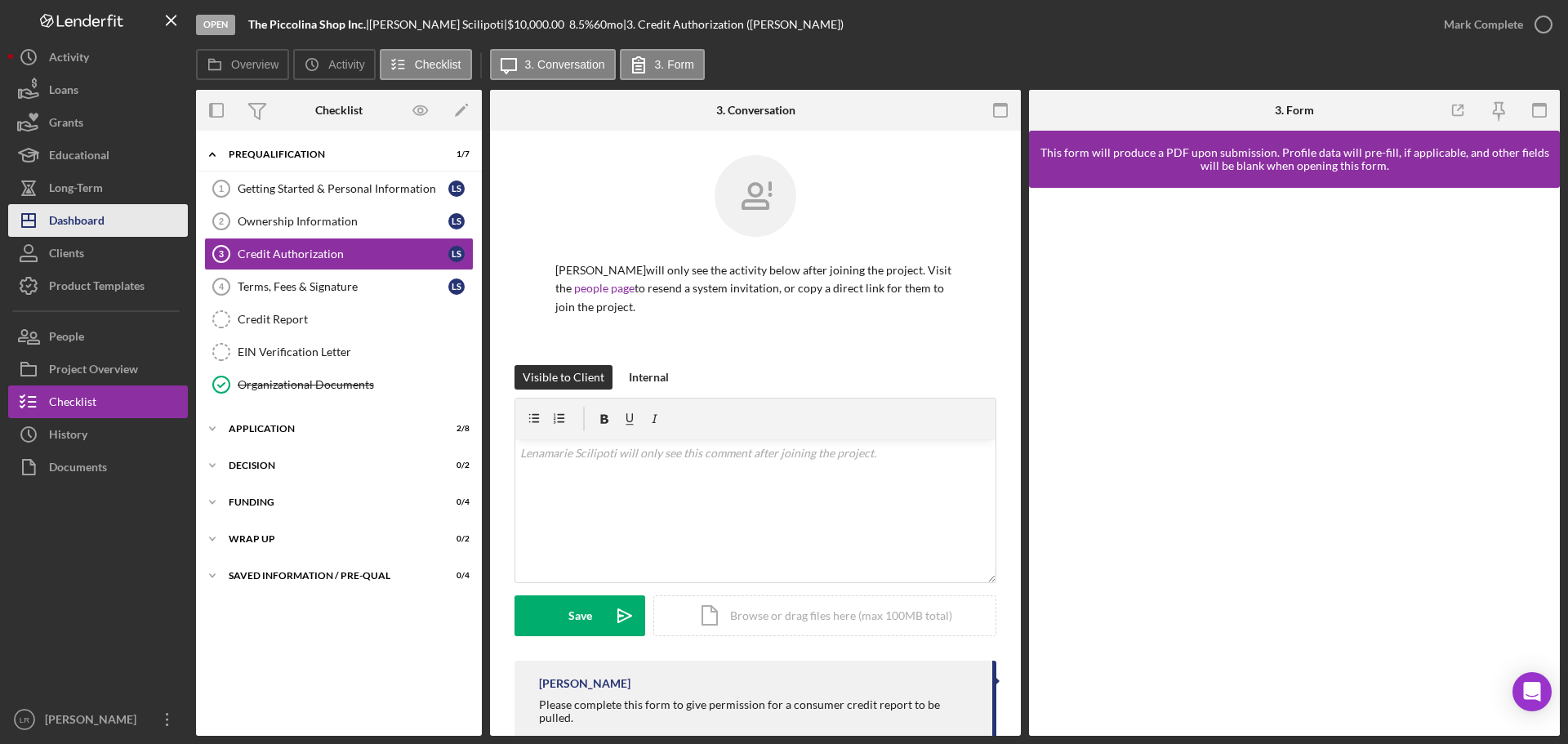
click at [94, 221] on div "Dashboard" at bounding box center [76, 222] width 56 height 37
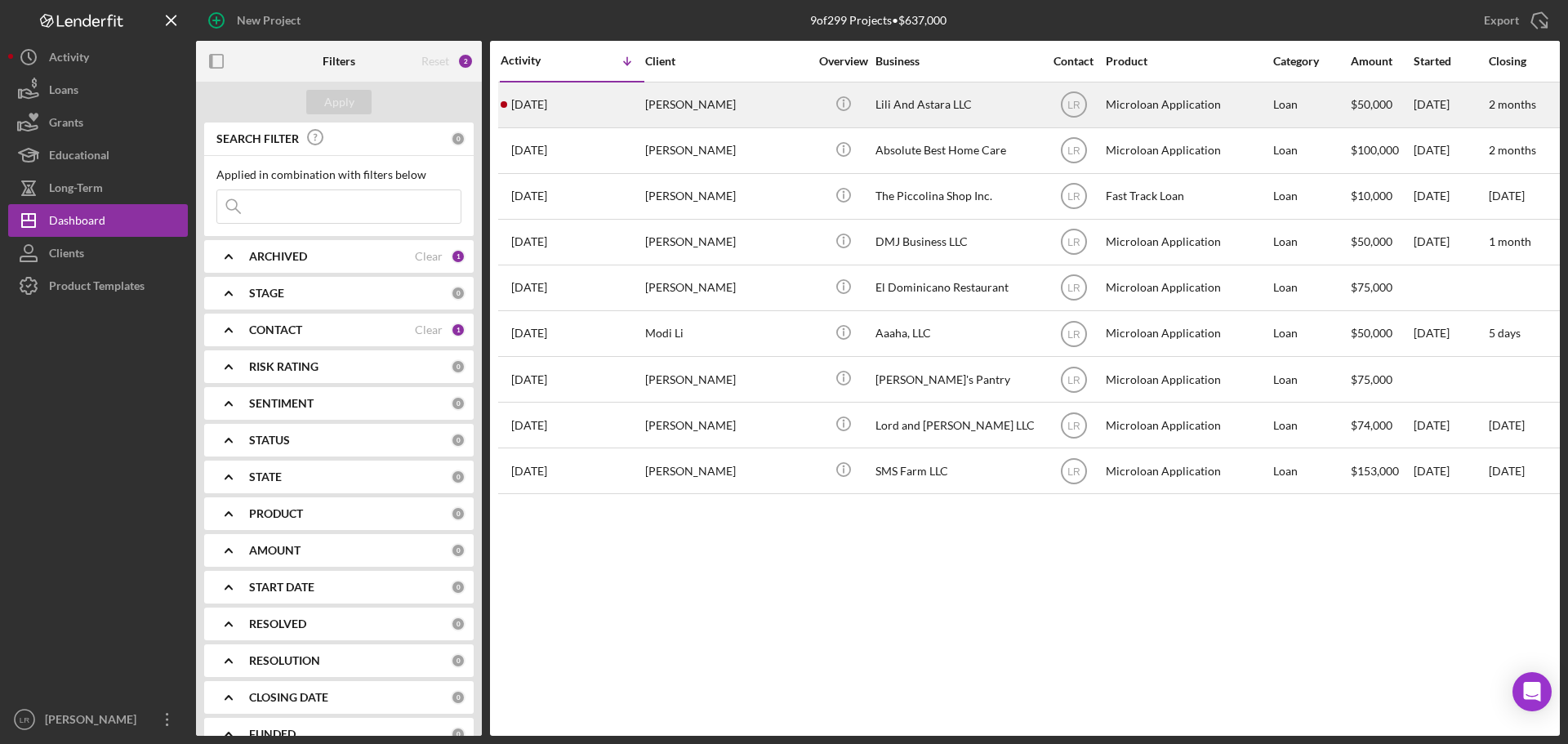
click at [779, 109] on div "Lili And Astara LLC" at bounding box center [957, 105] width 163 height 43
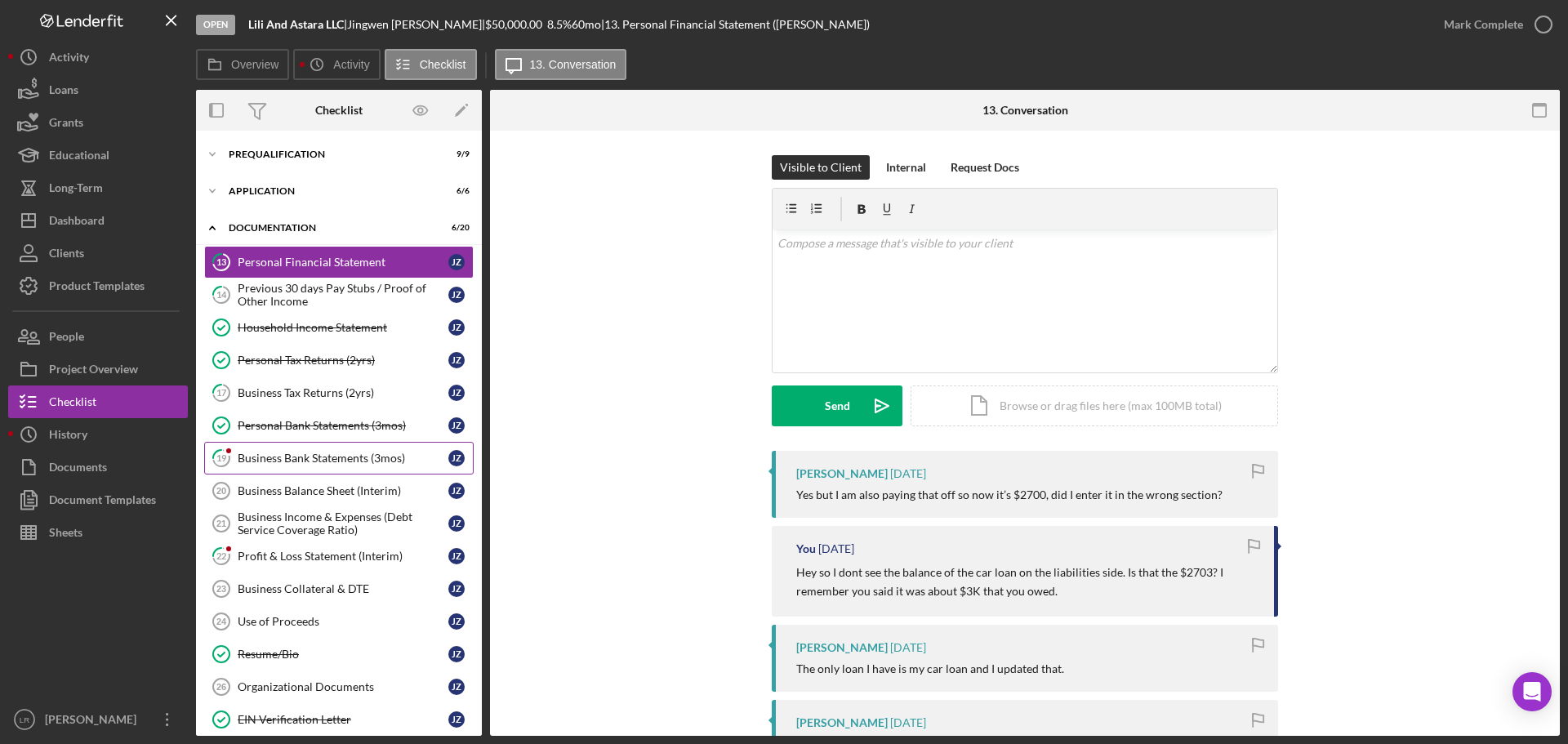
click at [323, 324] on div "Business Bank Statements (3mos)" at bounding box center [342, 457] width 210 height 13
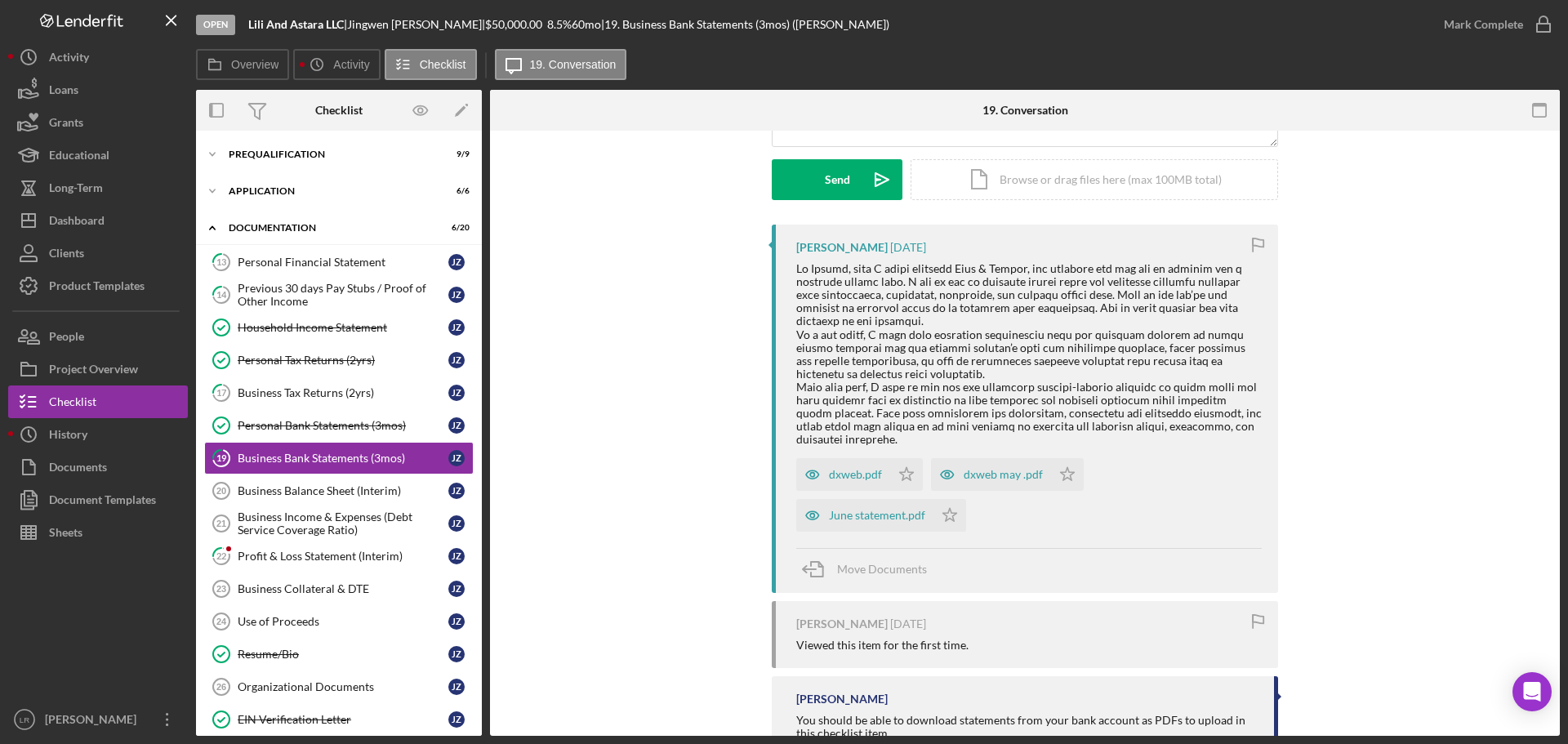
scroll to position [245, 0]
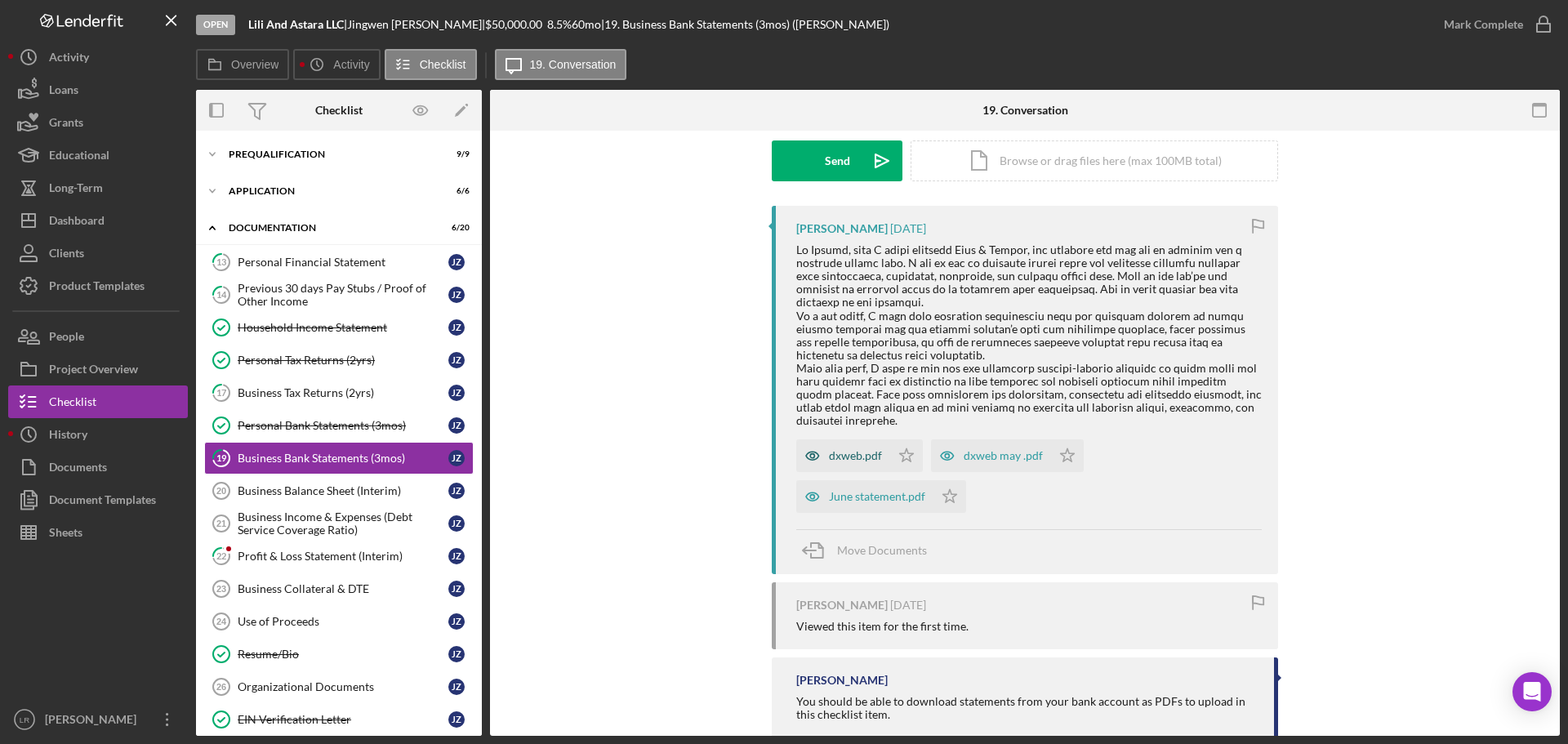
click at [779, 324] on div "dxweb.pdf" at bounding box center [856, 455] width 53 height 13
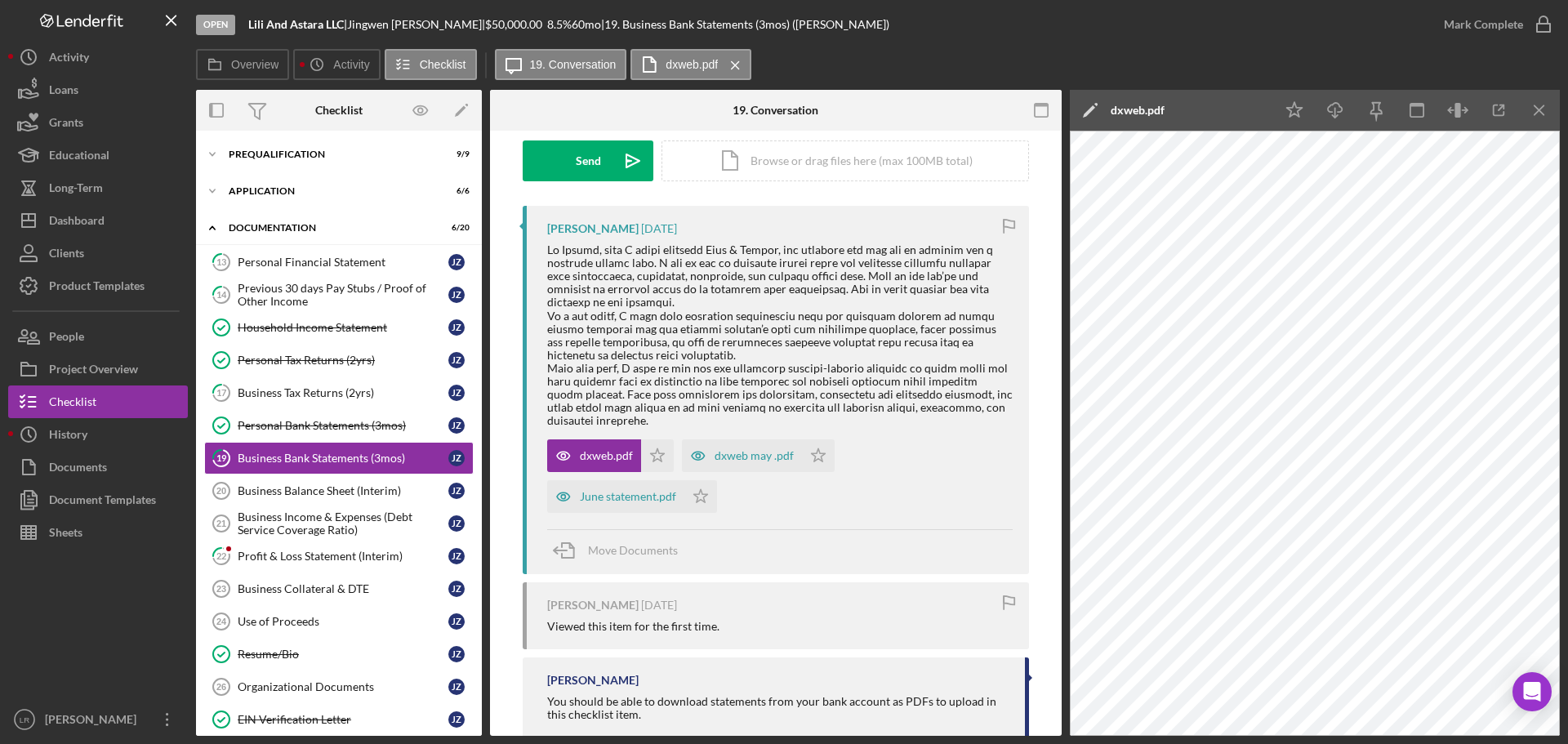
click at [779, 104] on icon "Icon/Edit" at bounding box center [1090, 111] width 41 height 41
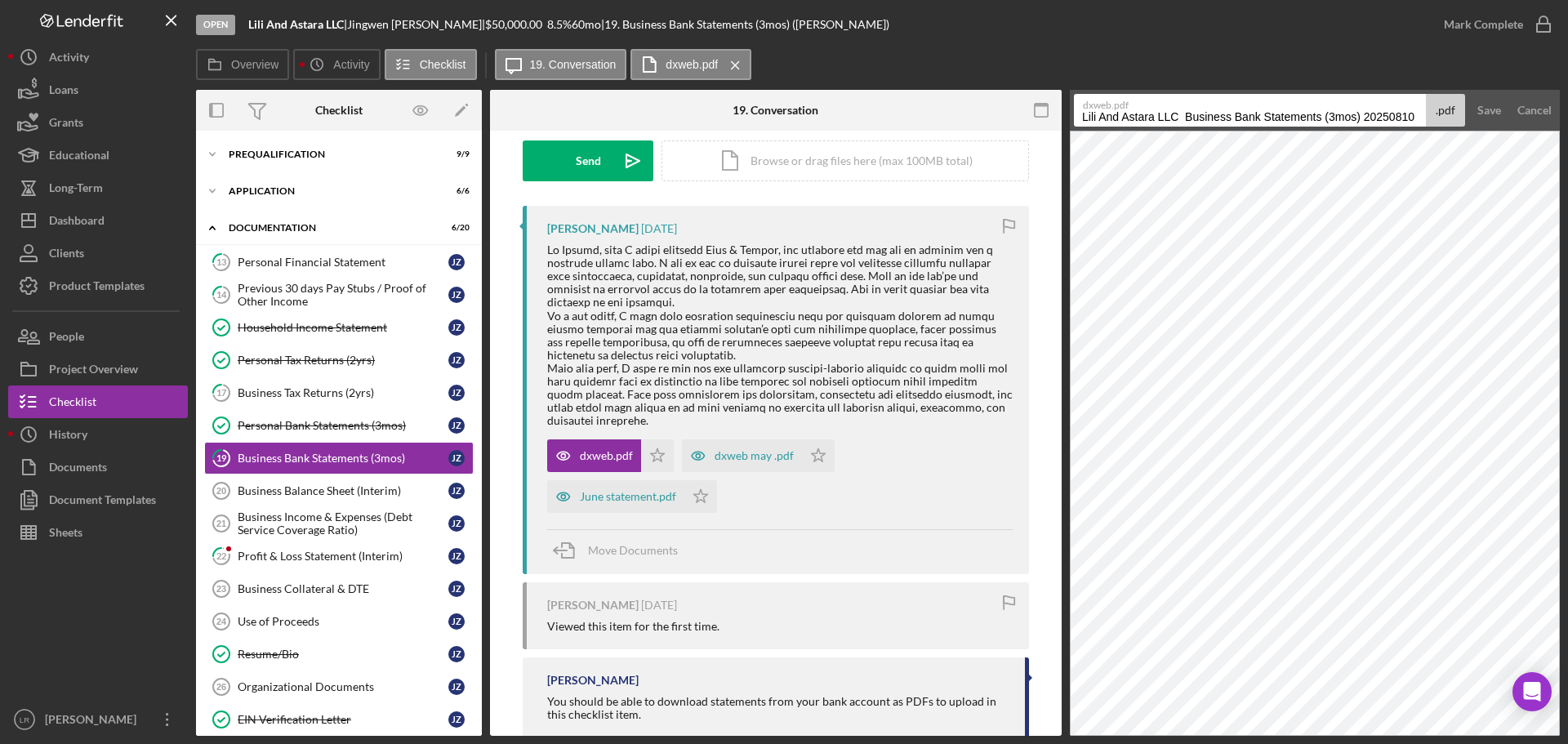
drag, startPoint x: 1186, startPoint y: 118, endPoint x: 608, endPoint y: 117, distance: 578.0
click at [608, 117] on div "Overview Internal Workflow Stage Open Icon/Dropdown Arrow Archive (can unarchiv…" at bounding box center [877, 413] width 1364 height 646
drag, startPoint x: 1214, startPoint y: 118, endPoint x: 1504, endPoint y: 119, distance: 290.0
click at [779, 119] on form "dxweb.pdf Business Bank Statements (3mos) 20250810 .pdf Save Cancel" at bounding box center [1314, 111] width 490 height 41
type input "Business Bank Statement - [DATE]"
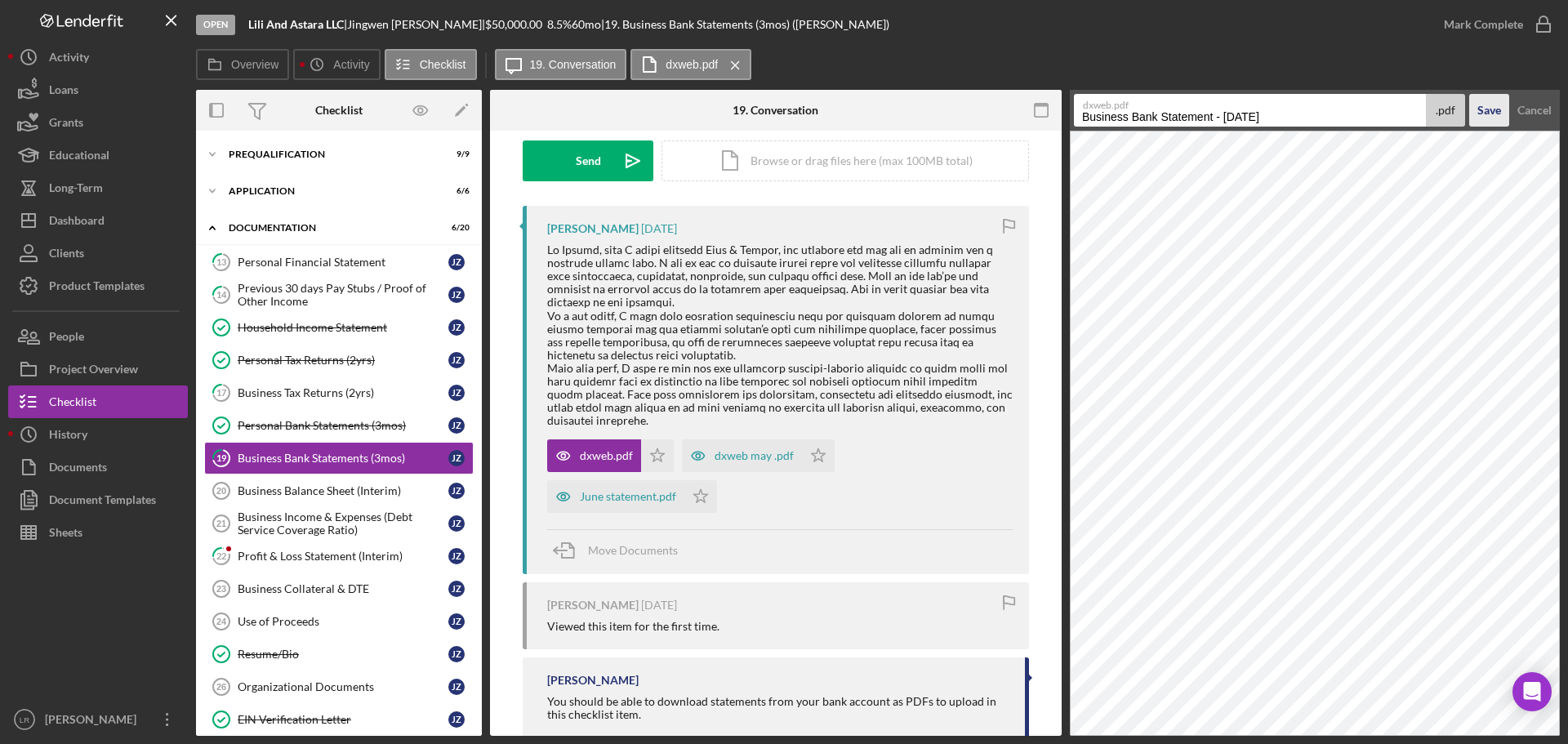
click at [779, 94] on button "Save" at bounding box center [1489, 110] width 40 height 33
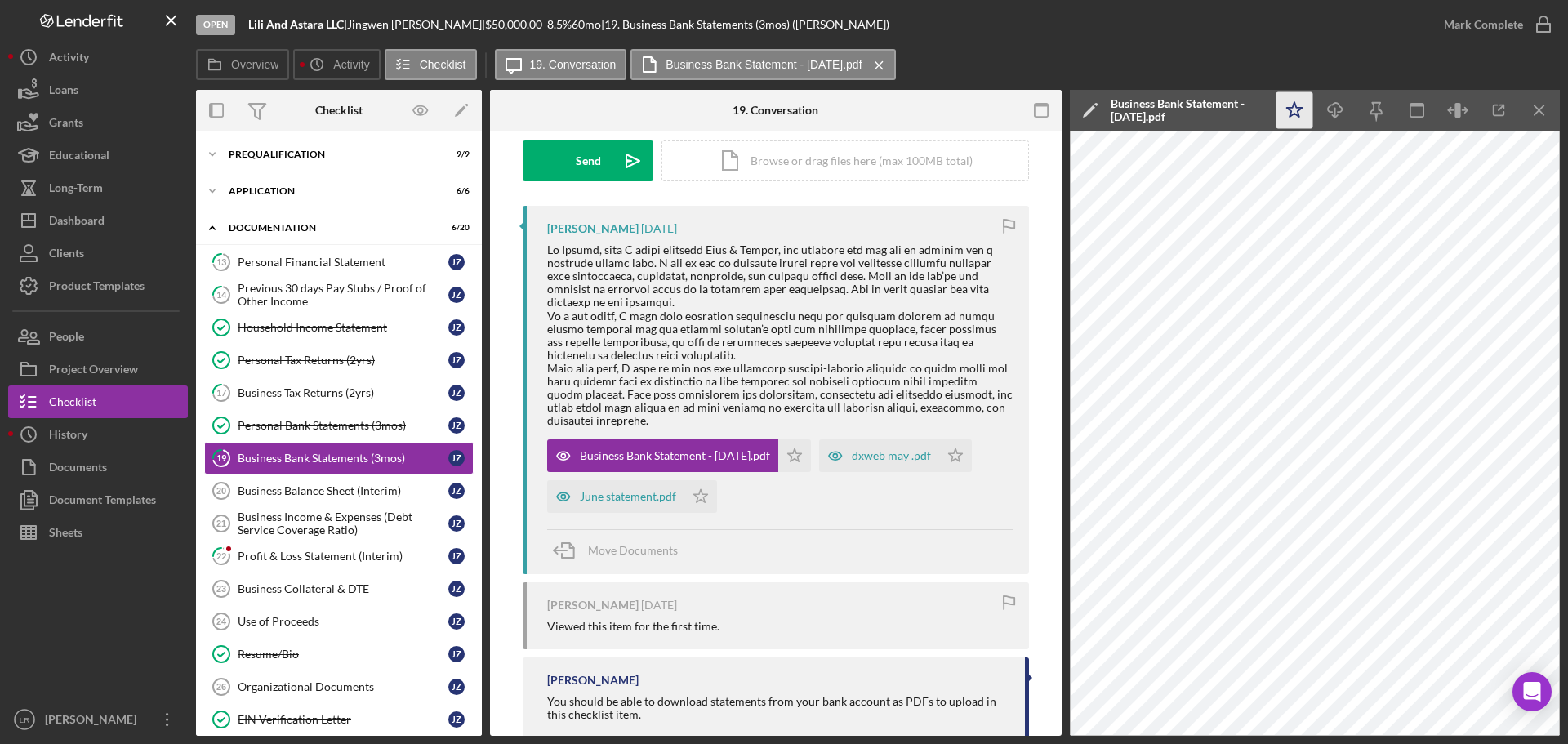
click at [779, 101] on icon "Icon/Star" at bounding box center [1294, 111] width 37 height 37
click at [779, 115] on icon "Icon/Download" at bounding box center [1335, 111] width 37 height 37
click at [779, 324] on div "dxweb may .pdf" at bounding box center [891, 455] width 79 height 13
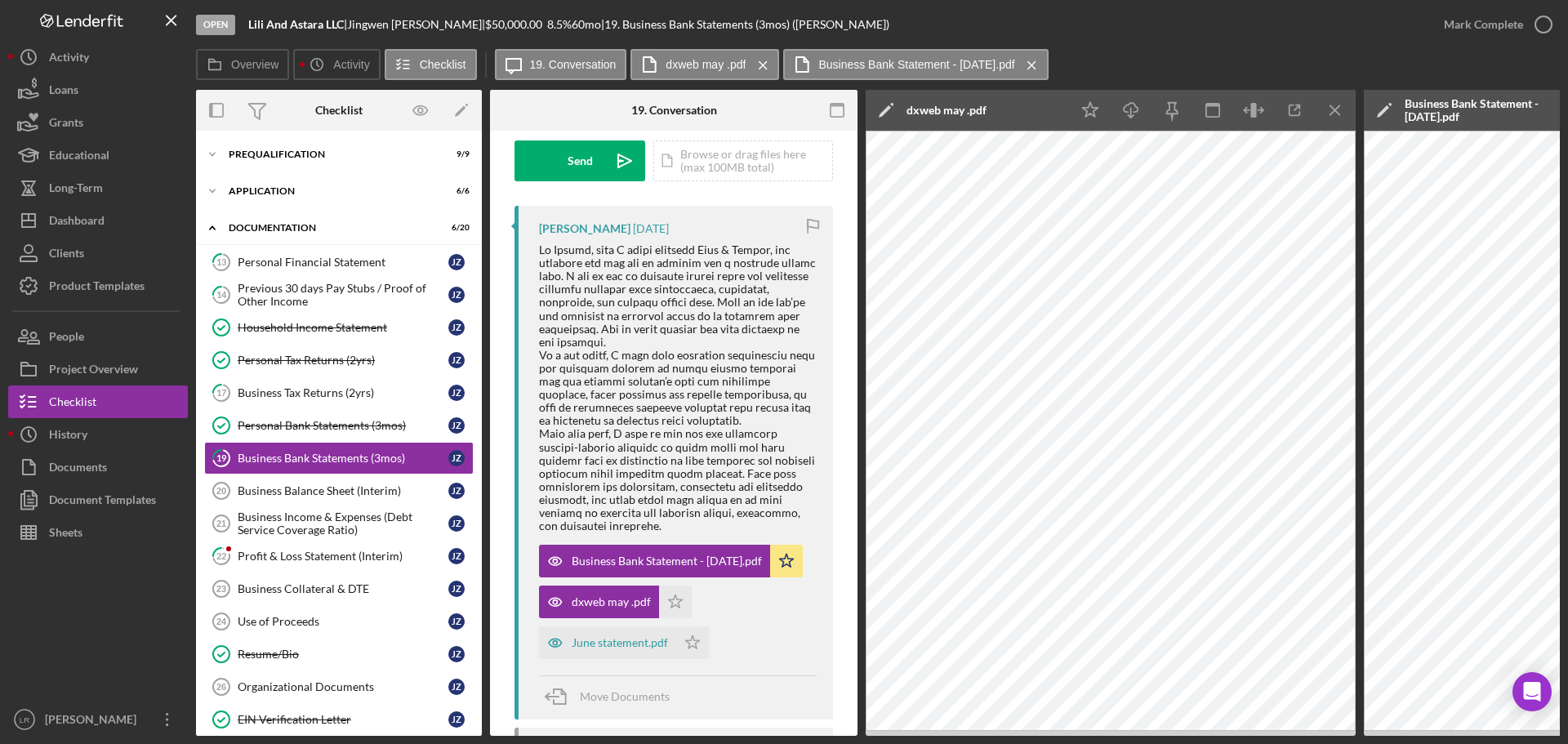
click at [779, 104] on icon "Icon/Edit" at bounding box center [887, 111] width 41 height 41
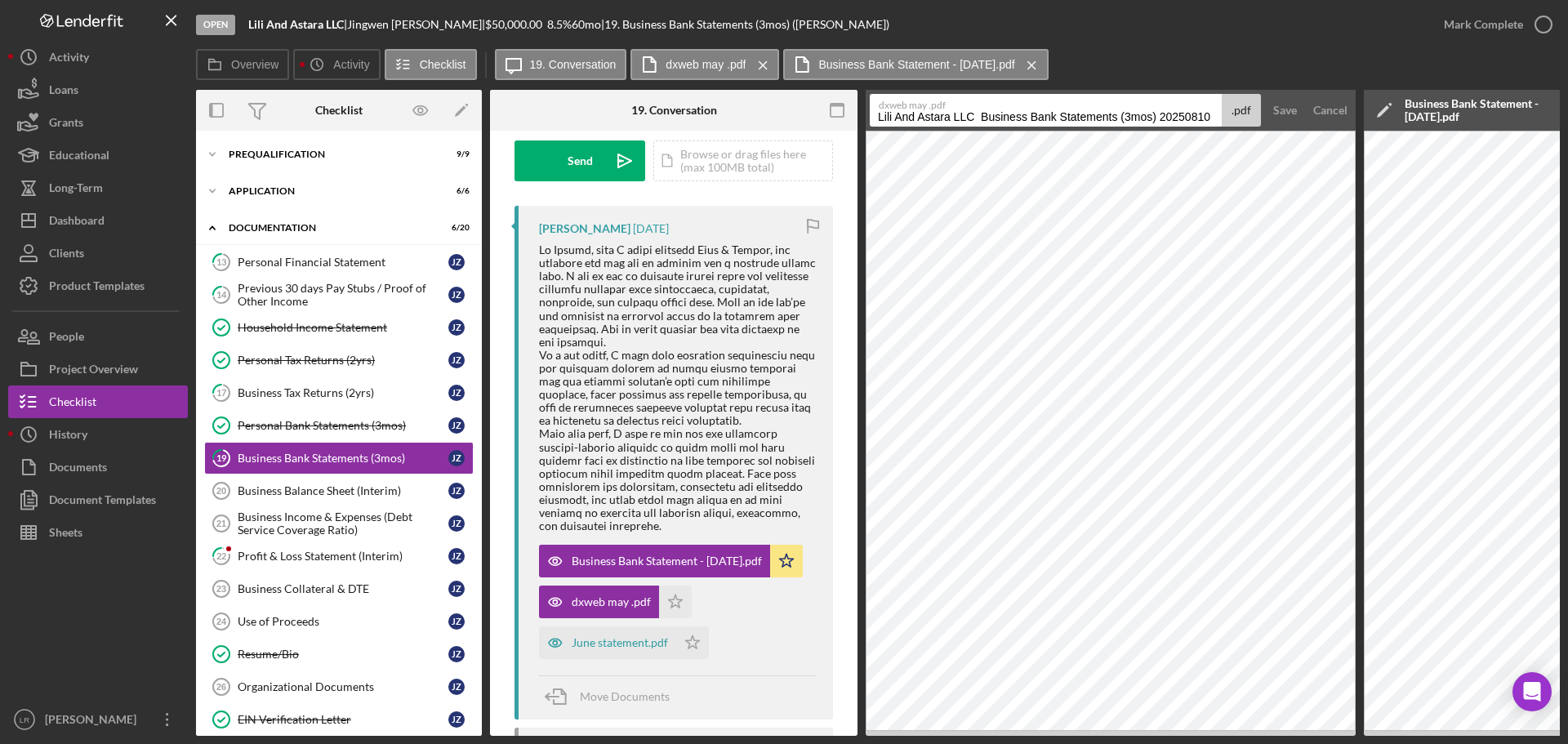
drag, startPoint x: 980, startPoint y: 117, endPoint x: 243, endPoint y: 133, distance: 737.2
click at [243, 133] on div "Overview Internal Workflow Stage Open Icon/Dropdown Arrow Archive (can unarchiv…" at bounding box center [877, 413] width 1364 height 646
drag, startPoint x: 1009, startPoint y: 118, endPoint x: 1335, endPoint y: 94, distance: 326.9
click at [779, 94] on form "dxweb may .pdf Business Bank Statements (3mos) 20250810 .pdf Save Cancel" at bounding box center [1111, 111] width 490 height 41
click at [779, 112] on input "Business Bank Statement - Mar" at bounding box center [1045, 110] width 352 height 33
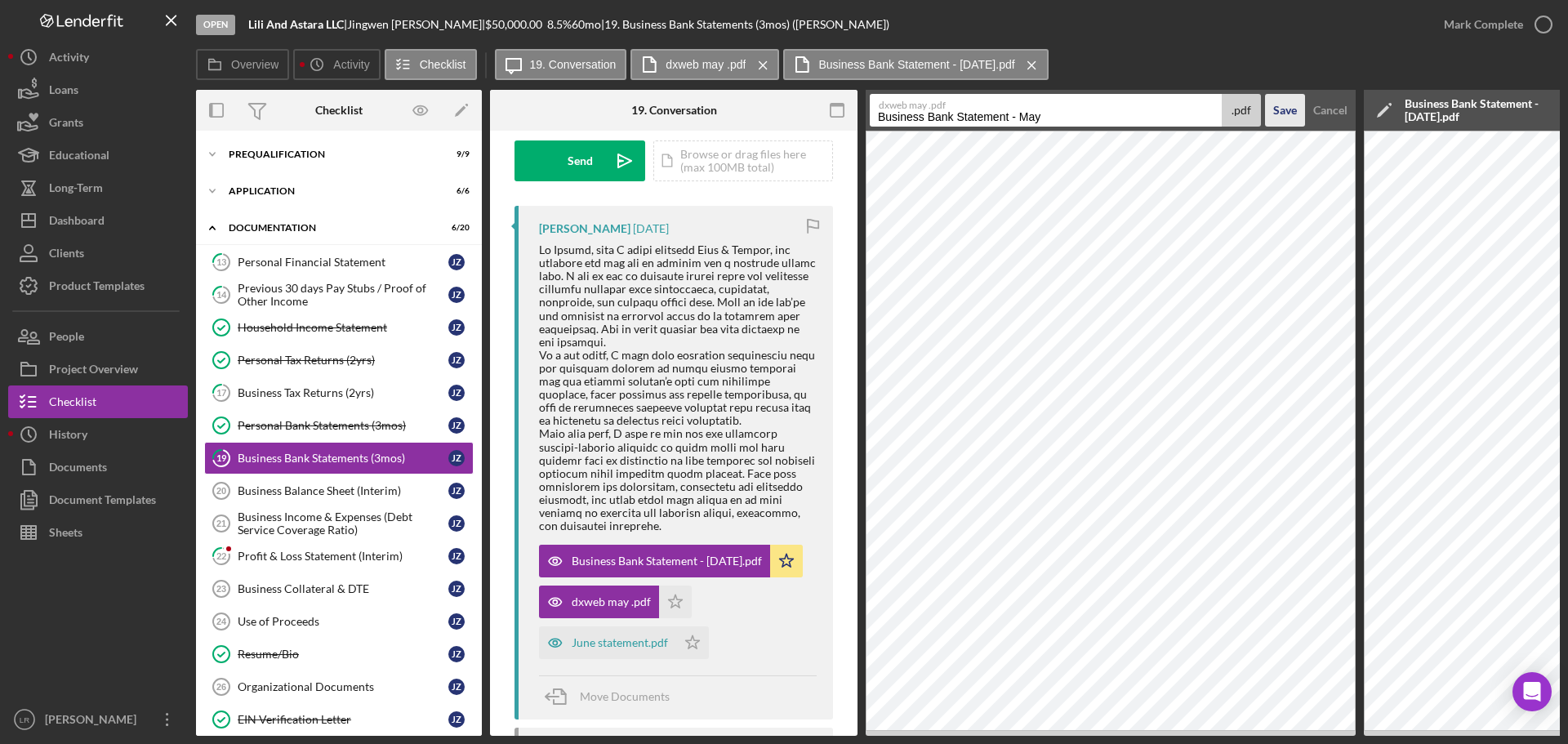
type input "Business Bank Statement - May"
click at [779, 109] on div "Save" at bounding box center [1285, 110] width 24 height 33
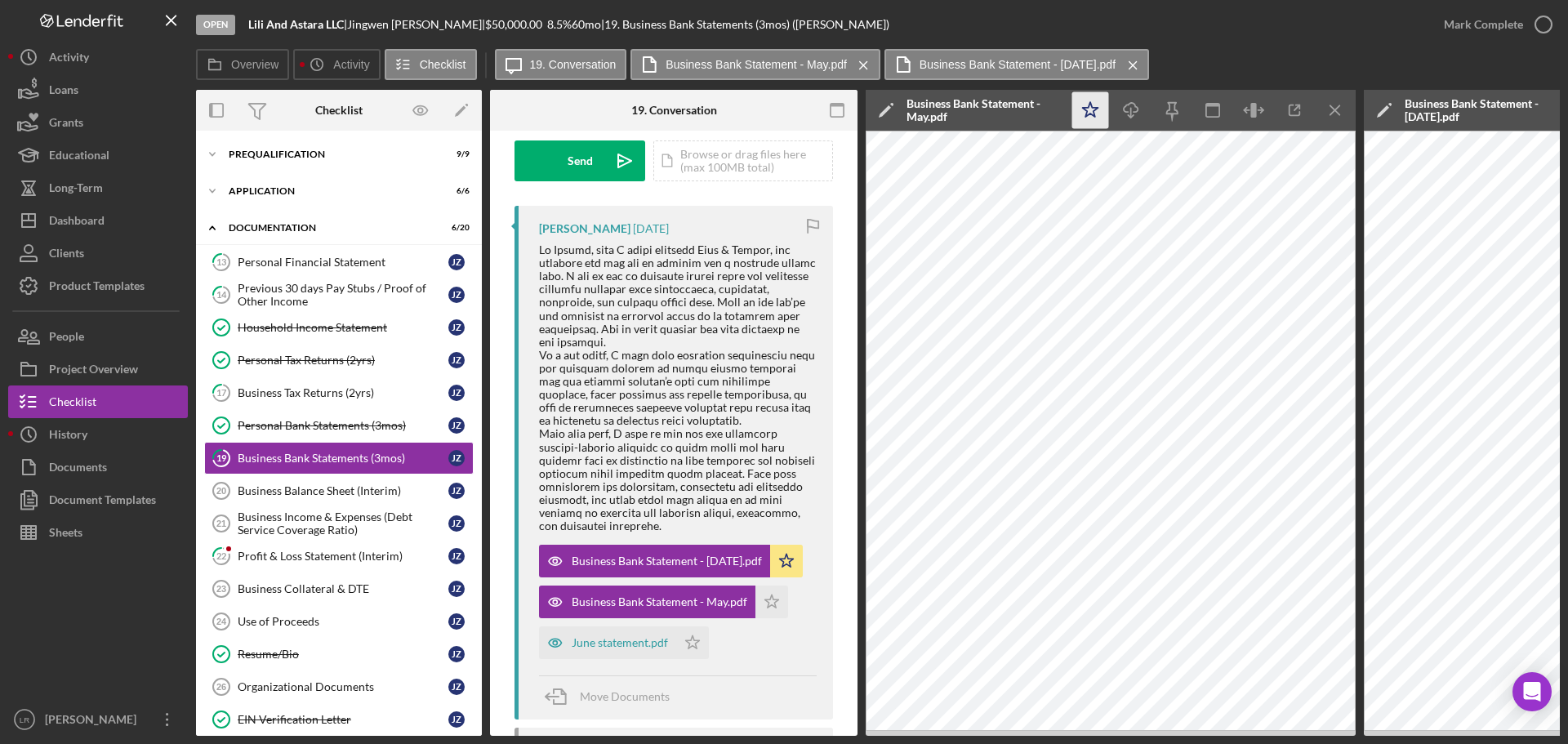
drag, startPoint x: 1086, startPoint y: 110, endPoint x: 1129, endPoint y: 111, distance: 43.0
click at [779, 110] on icon "Icon/Star" at bounding box center [1090, 111] width 37 height 37
click at [779, 111] on icon "Icon/Download" at bounding box center [1131, 111] width 37 height 37
click at [633, 324] on div "June statement.pdf" at bounding box center [620, 642] width 96 height 13
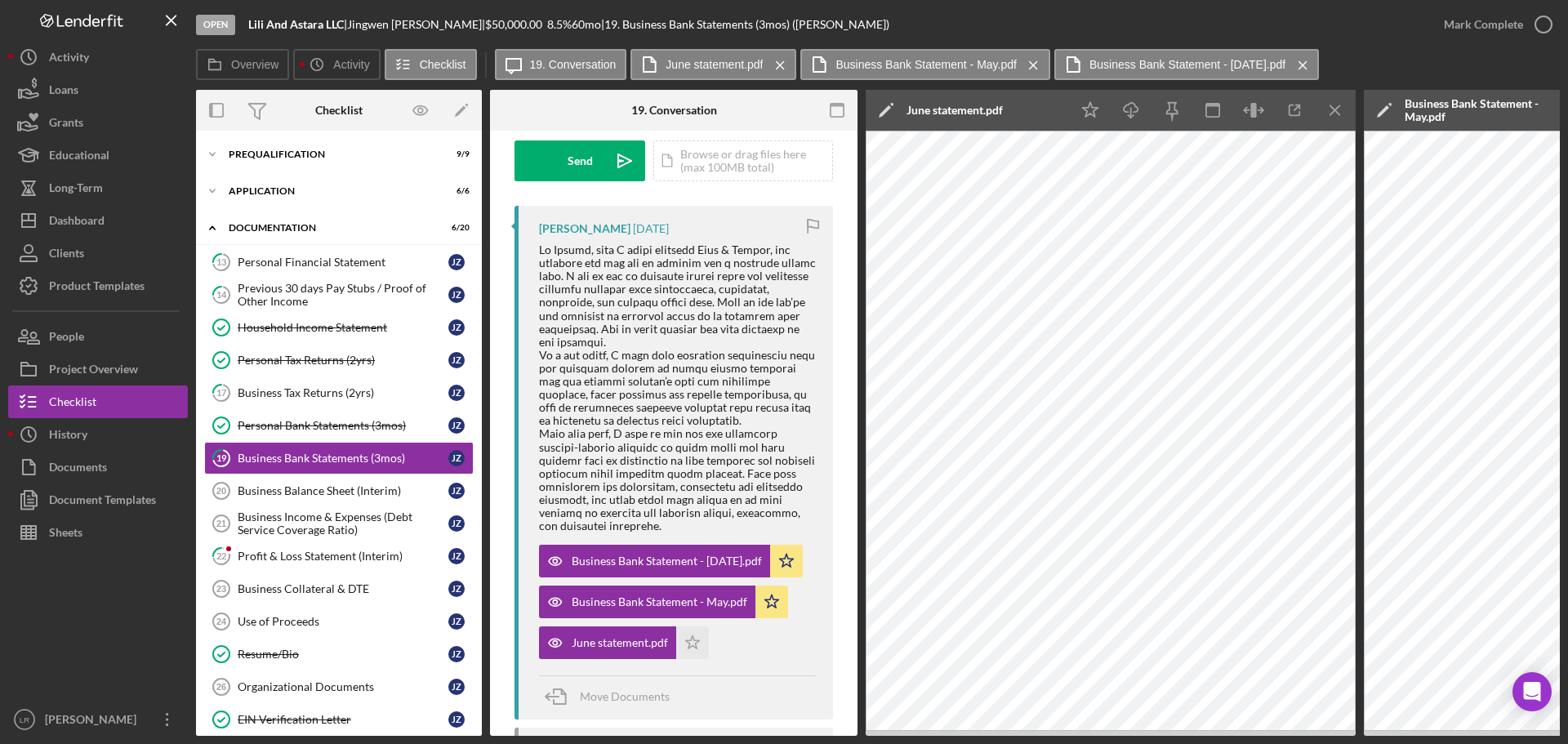
click at [779, 108] on icon "Icon/Edit" at bounding box center [887, 111] width 41 height 41
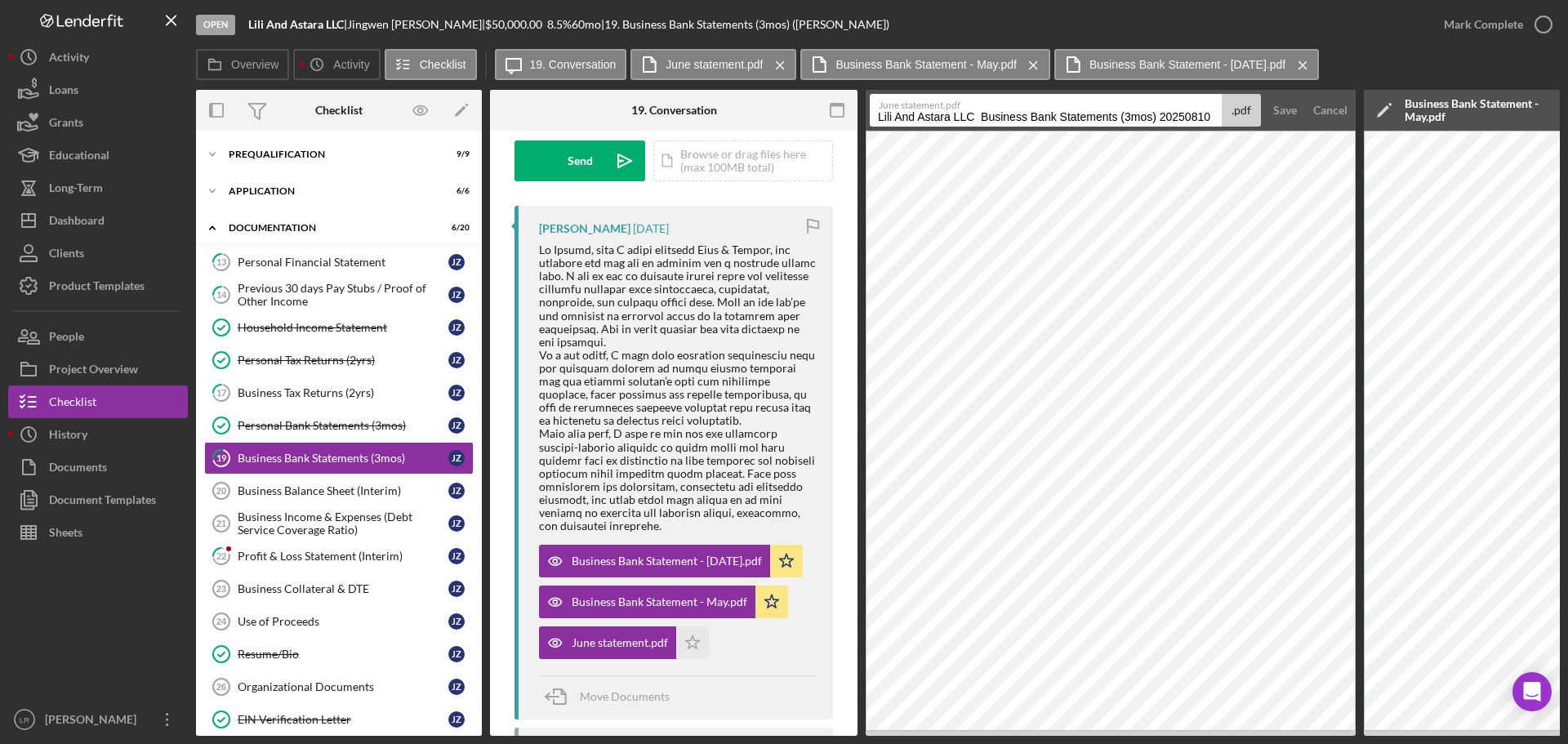
drag, startPoint x: 984, startPoint y: 112, endPoint x: 346, endPoint y: 115, distance: 638.0
click at [346, 115] on div "Overview Internal Workflow Stage Open Icon/Dropdown Arrow Archive (can unarchiv…" at bounding box center [877, 413] width 1364 height 646
drag, startPoint x: 1009, startPoint y: 118, endPoint x: 1223, endPoint y: 127, distance: 214.2
click at [471, 5] on div "Open Lili And Astara LLC | [PERSON_NAME] | $50,000.00 8.5 % 60 mo | 19. Busines…" at bounding box center [877, 367] width 1364 height 735
type input "Business Bank Statement - Jun"
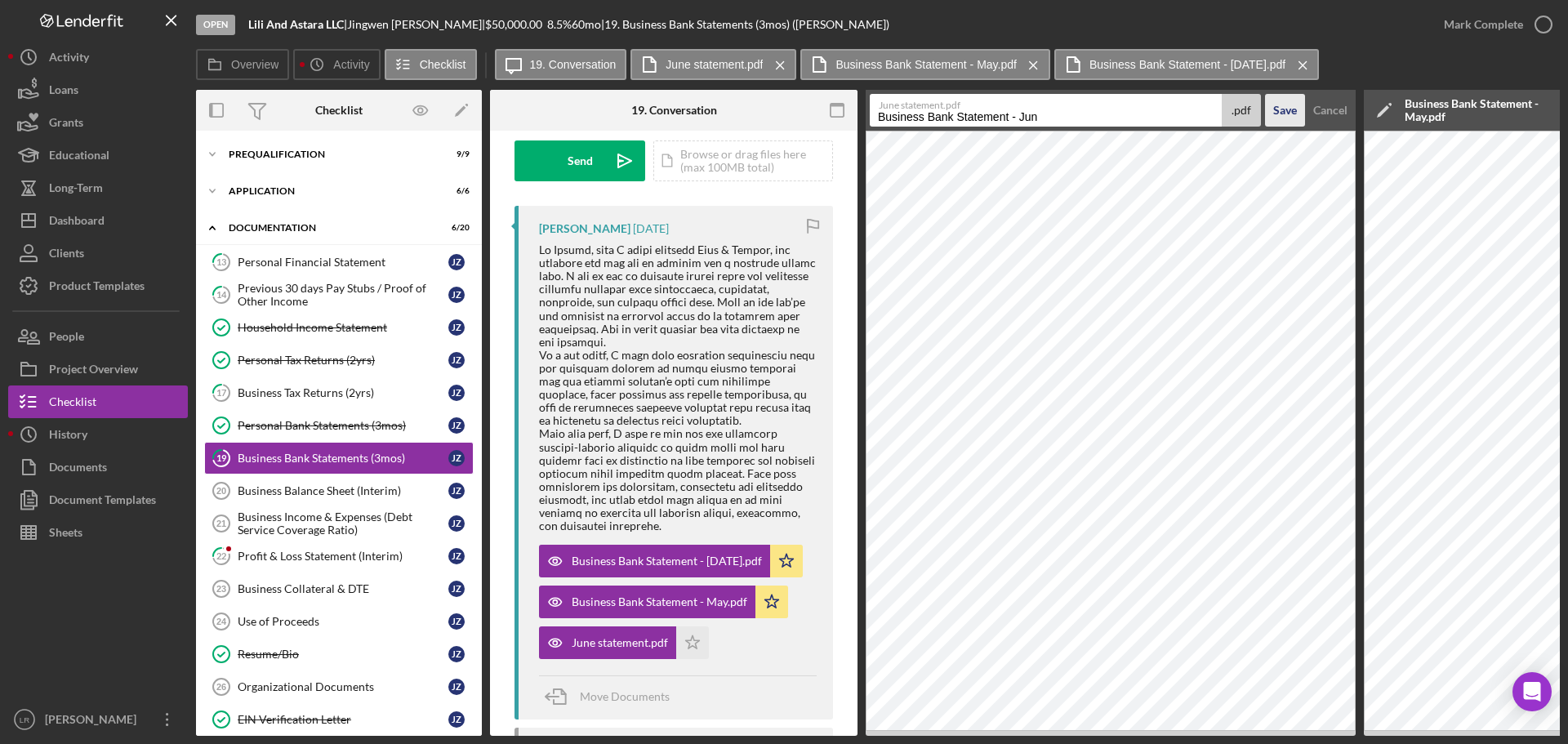
click at [779, 106] on div "Save" at bounding box center [1285, 110] width 24 height 33
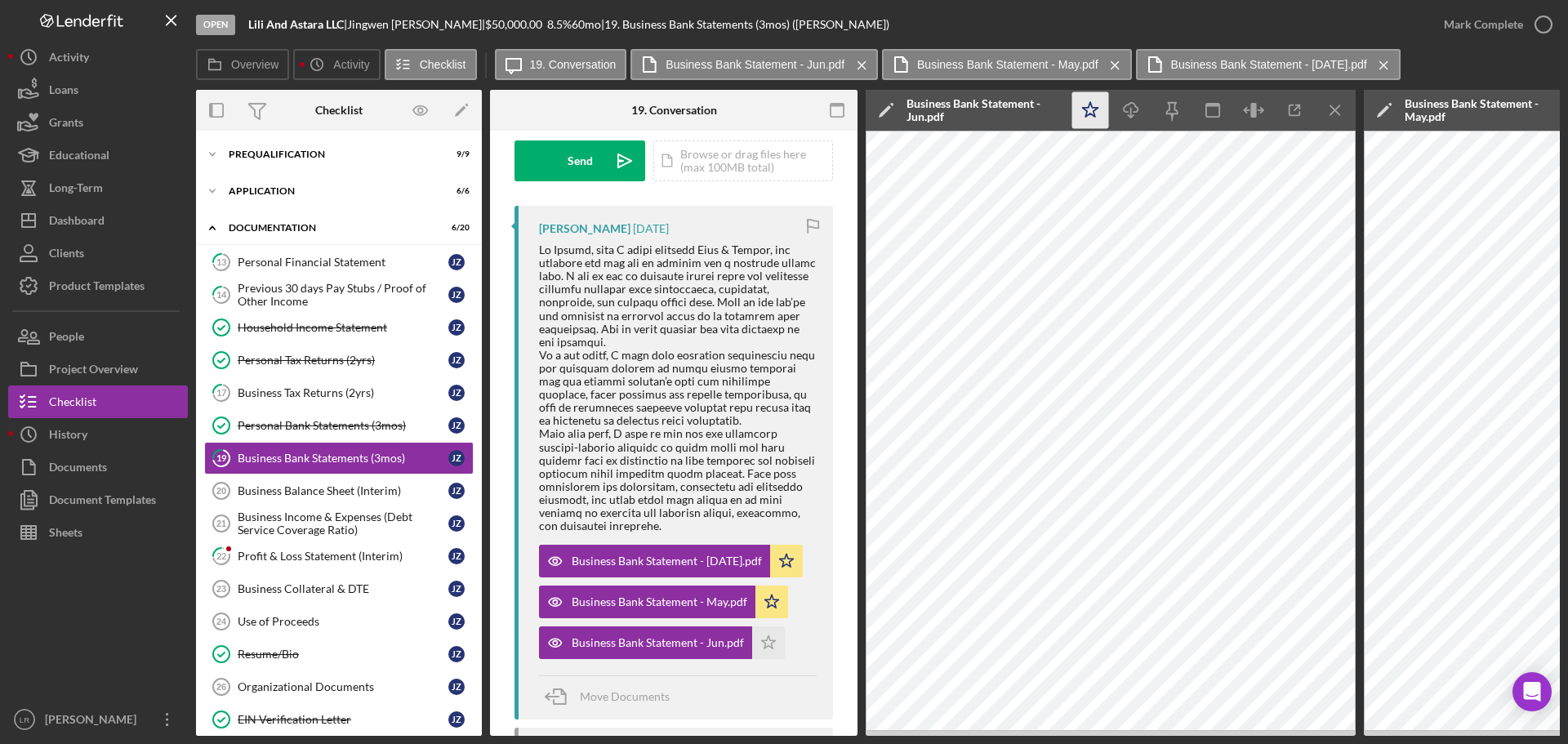
drag, startPoint x: 1089, startPoint y: 112, endPoint x: 1116, endPoint y: 109, distance: 27.2
click at [779, 110] on icon "Icon/Star" at bounding box center [1090, 111] width 37 height 37
click at [779, 107] on icon "Icon/Download" at bounding box center [1131, 111] width 37 height 37
click at [779, 109] on line "button" at bounding box center [1335, 110] width 9 height 9
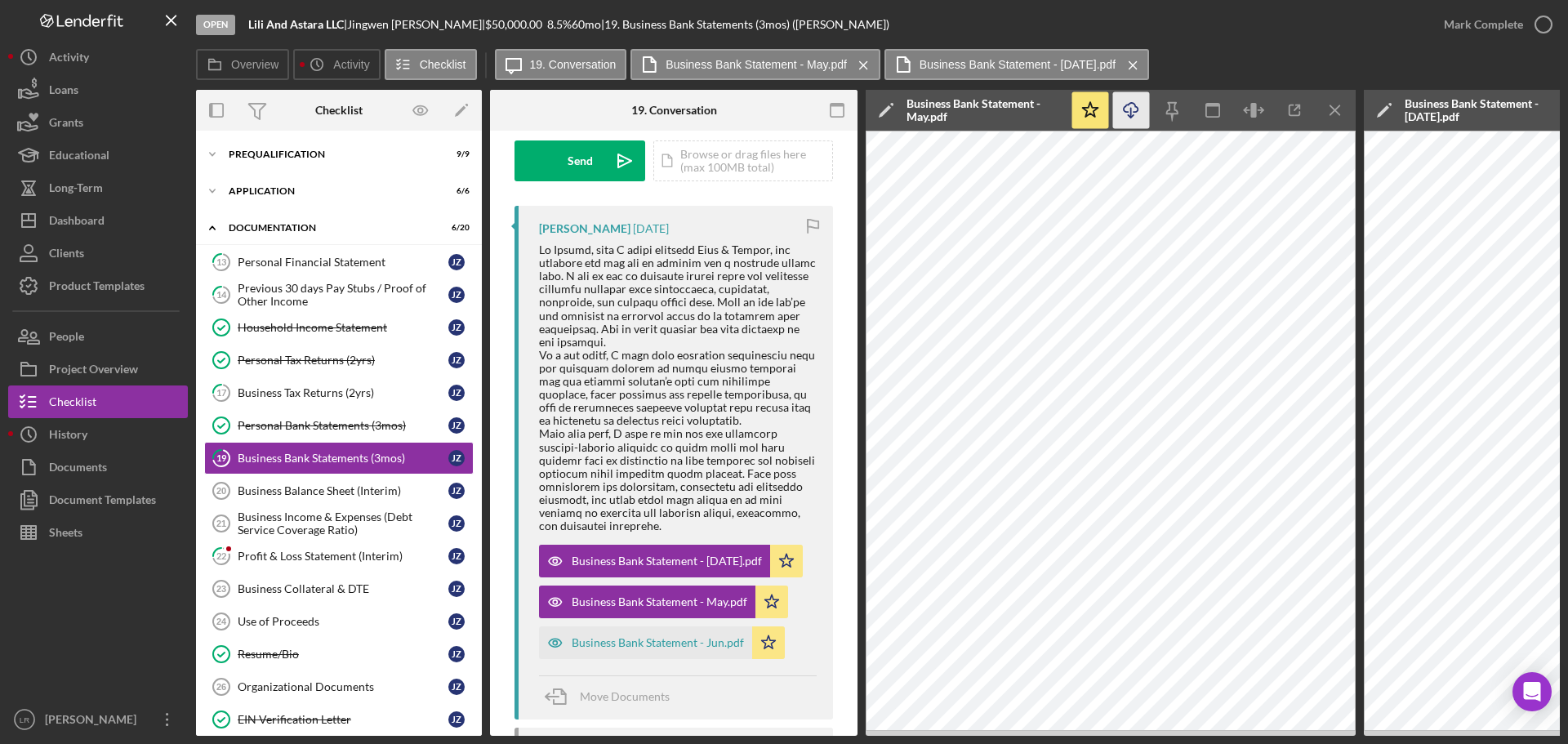
click at [779, 109] on line "button" at bounding box center [1335, 110] width 9 height 9
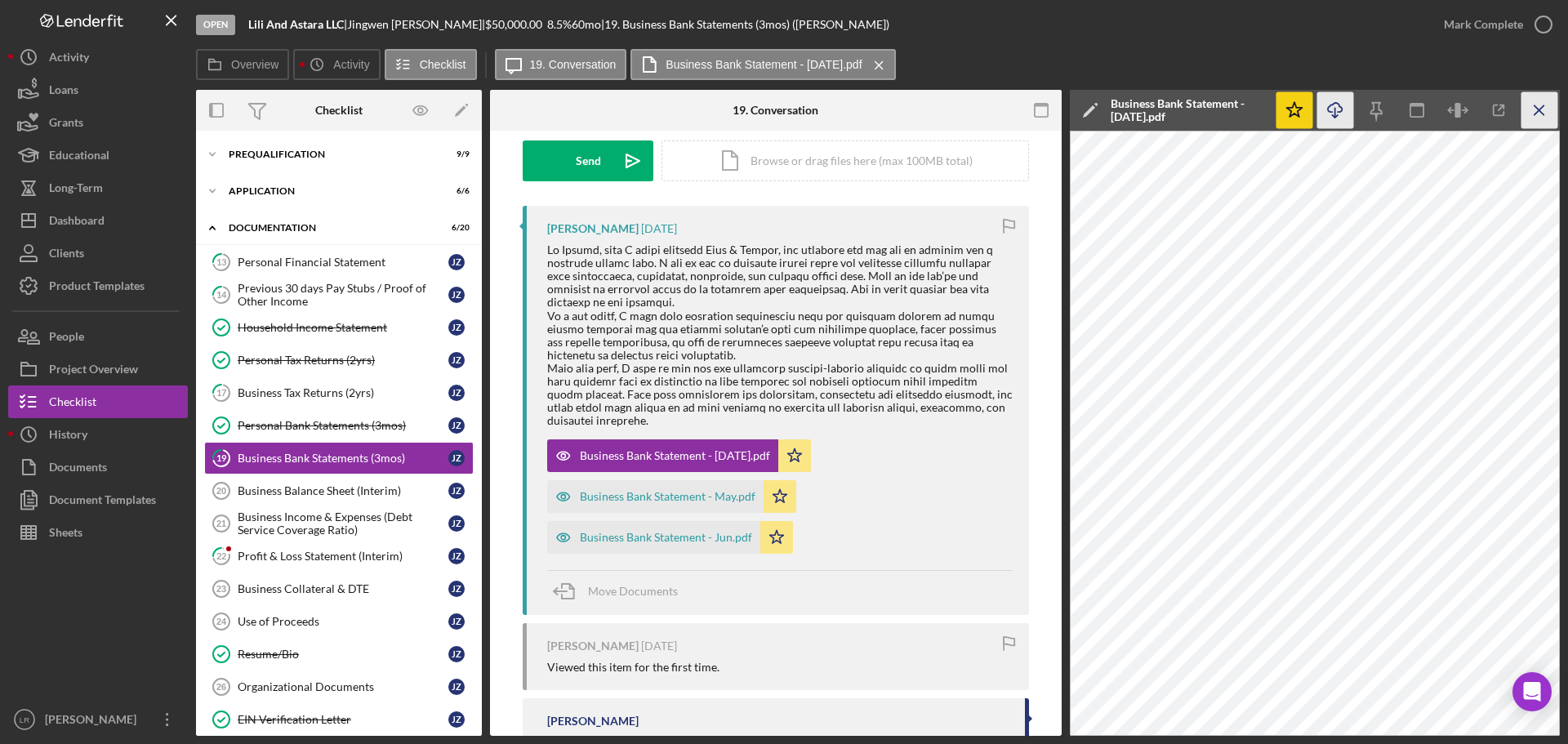
click at [779, 112] on line "button" at bounding box center [1539, 110] width 9 height 9
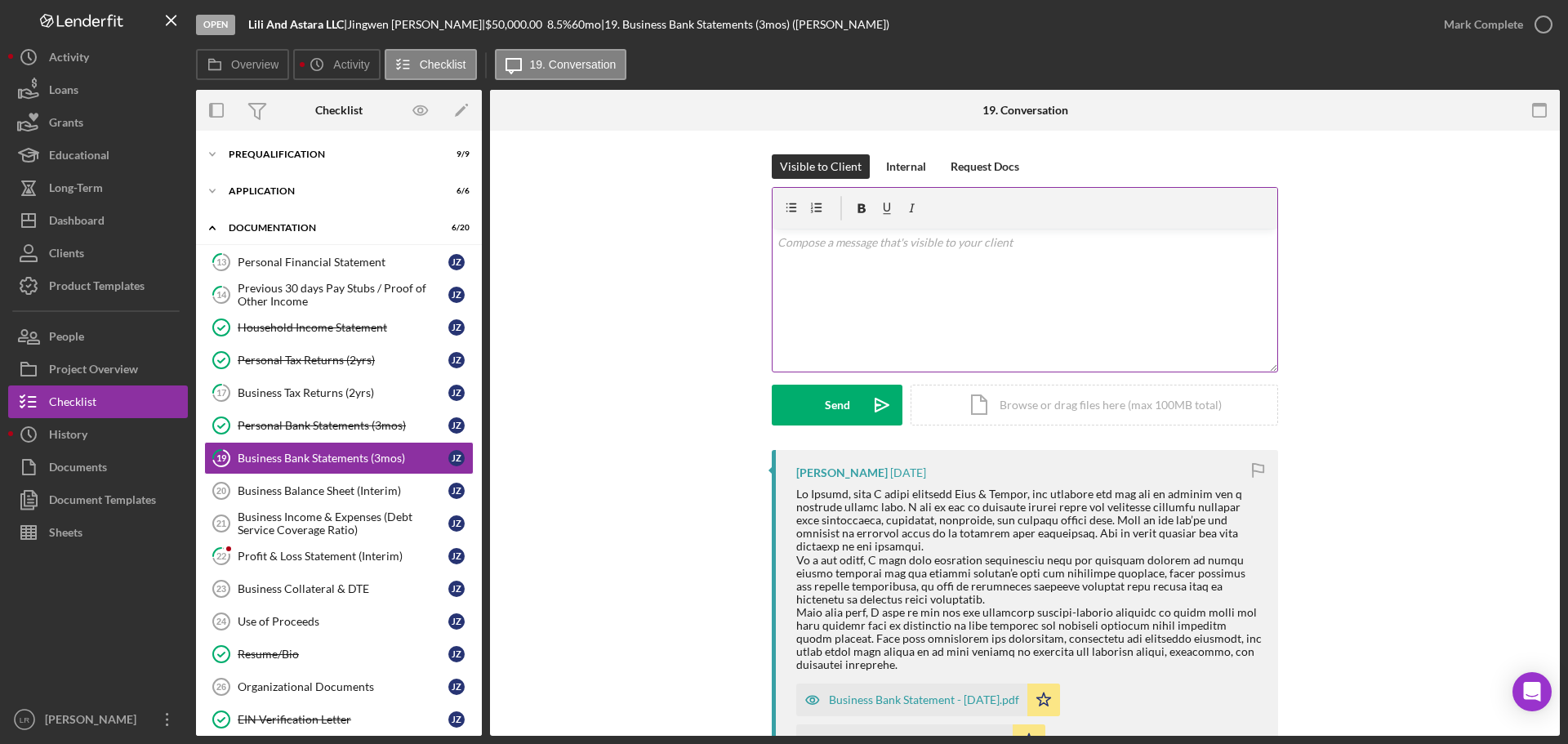
scroll to position [0, 0]
click at [779, 273] on div "v Color teal Color pink Remove color Add row above Add row below Add column bef…" at bounding box center [1025, 300] width 505 height 143
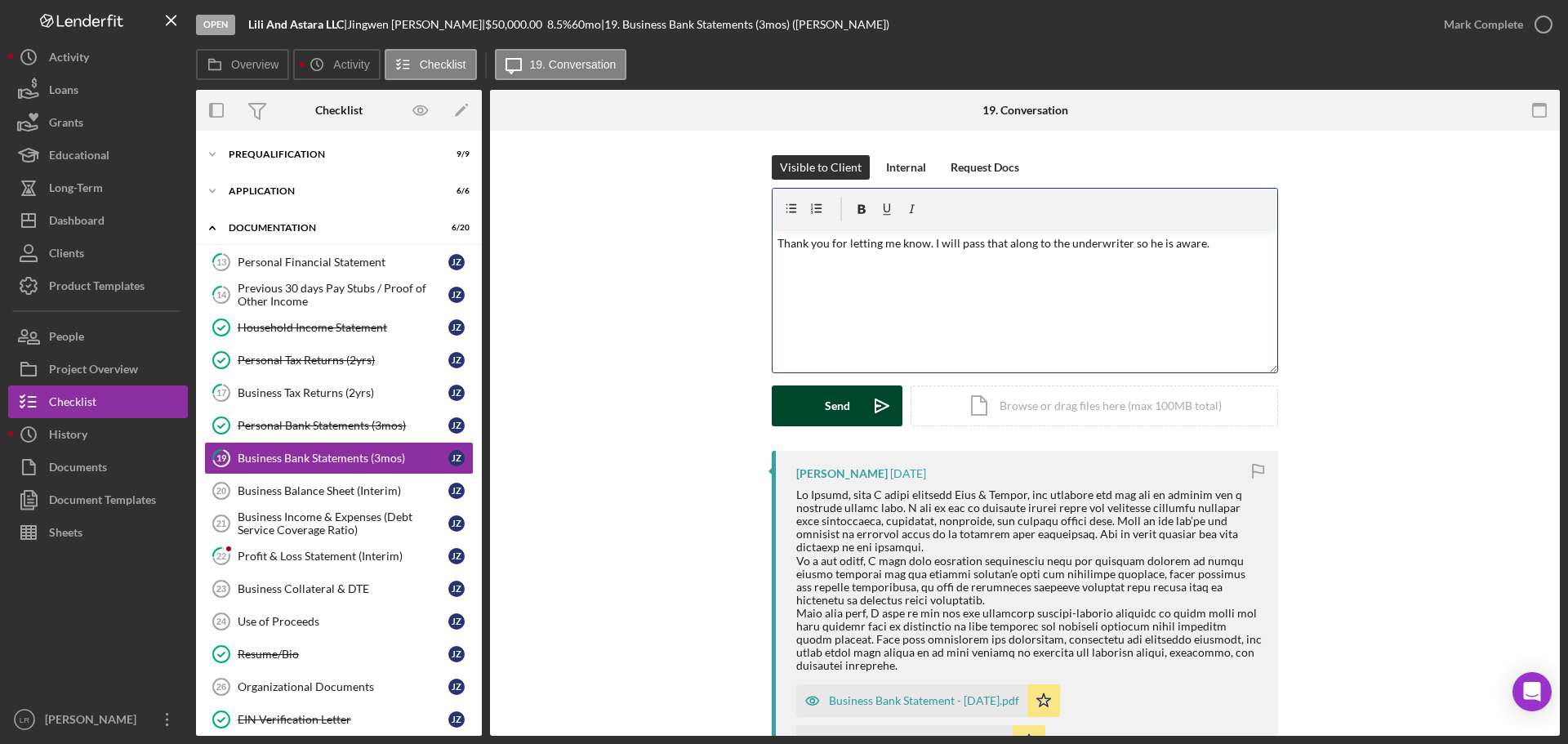
drag, startPoint x: 831, startPoint y: 414, endPoint x: 840, endPoint y: 411, distance: 9.5
click at [779, 324] on div "Send" at bounding box center [837, 406] width 25 height 41
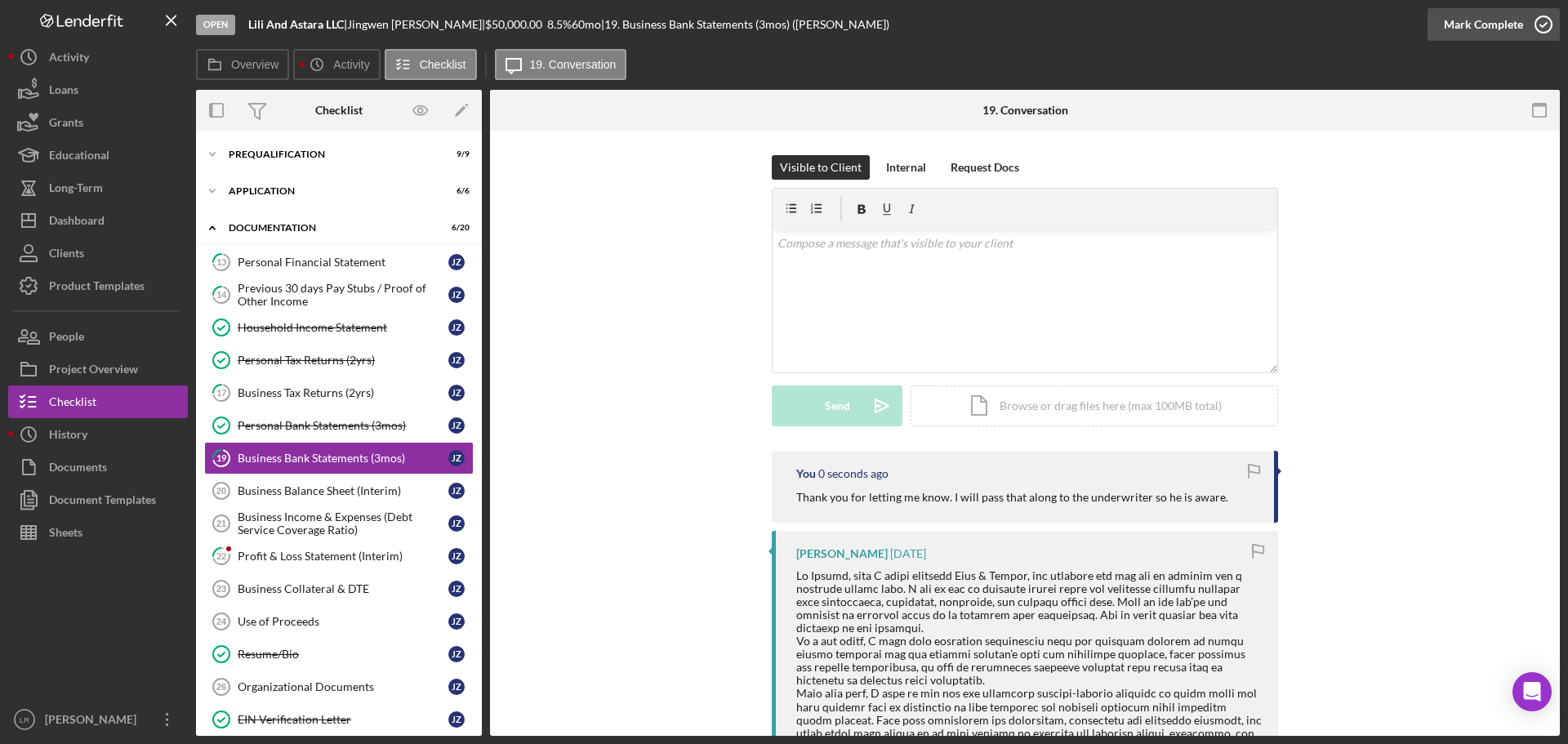
click at [779, 28] on div "Mark Complete" at bounding box center [1483, 25] width 79 height 33
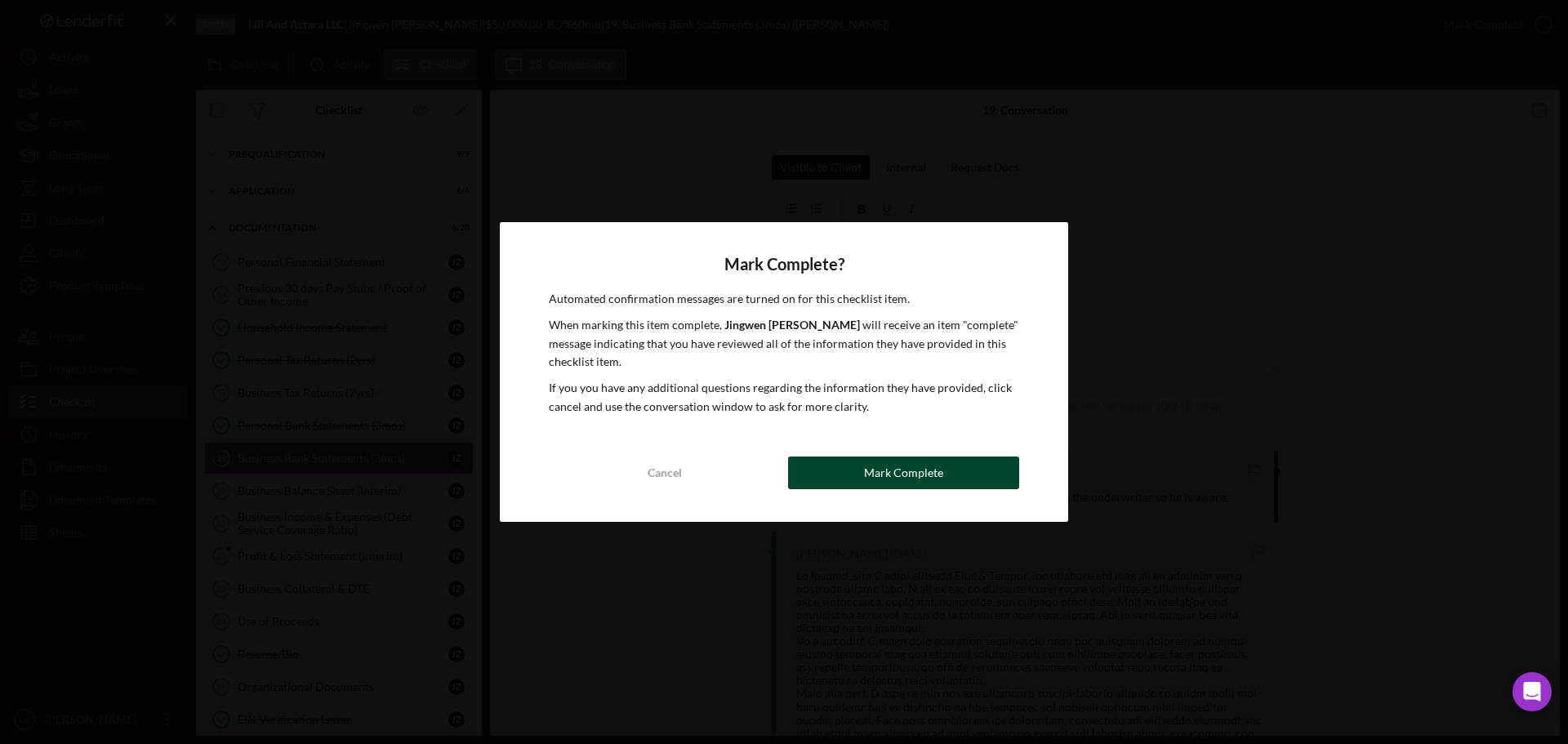
click at [779, 324] on div "Mark Complete" at bounding box center [904, 473] width 79 height 33
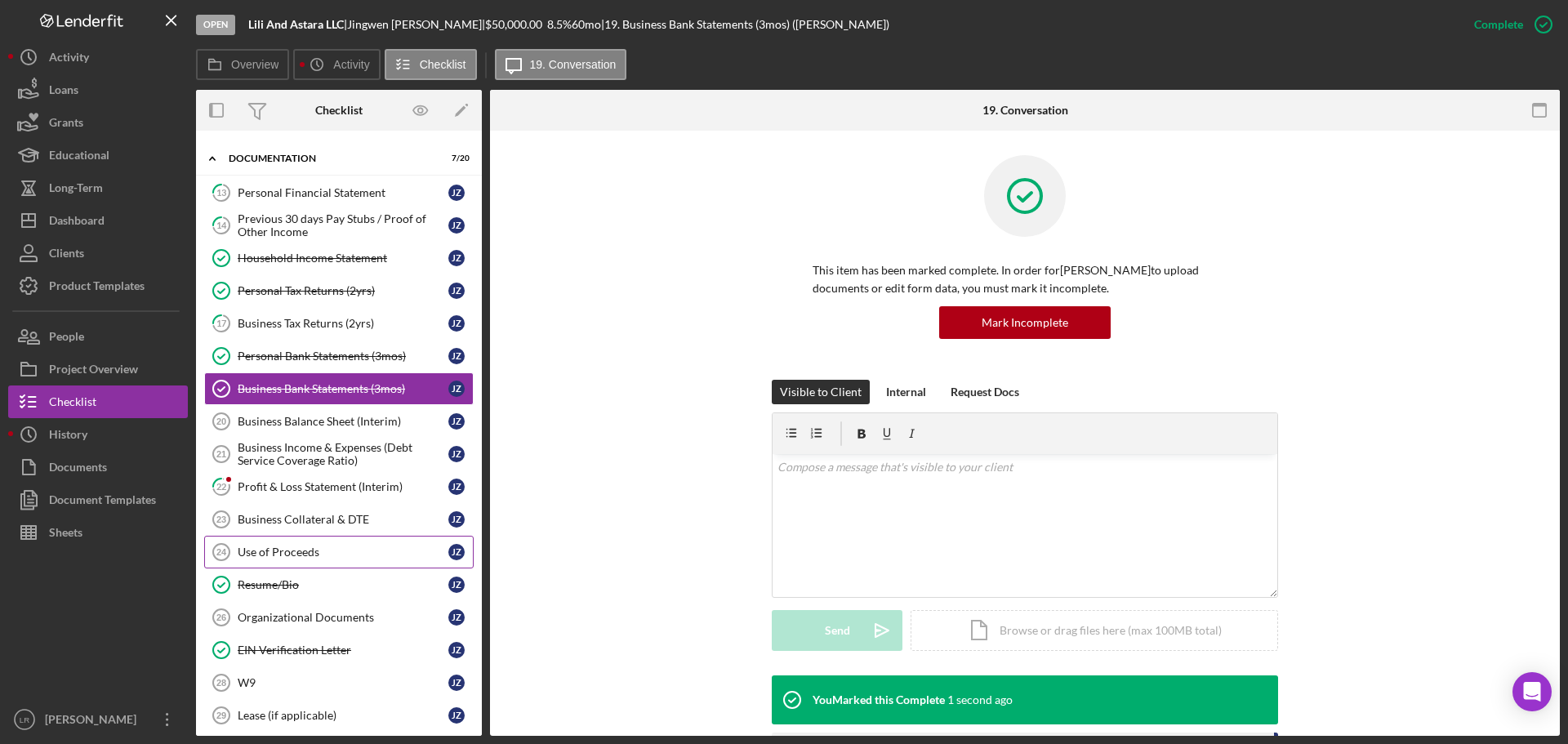
scroll to position [163, 0]
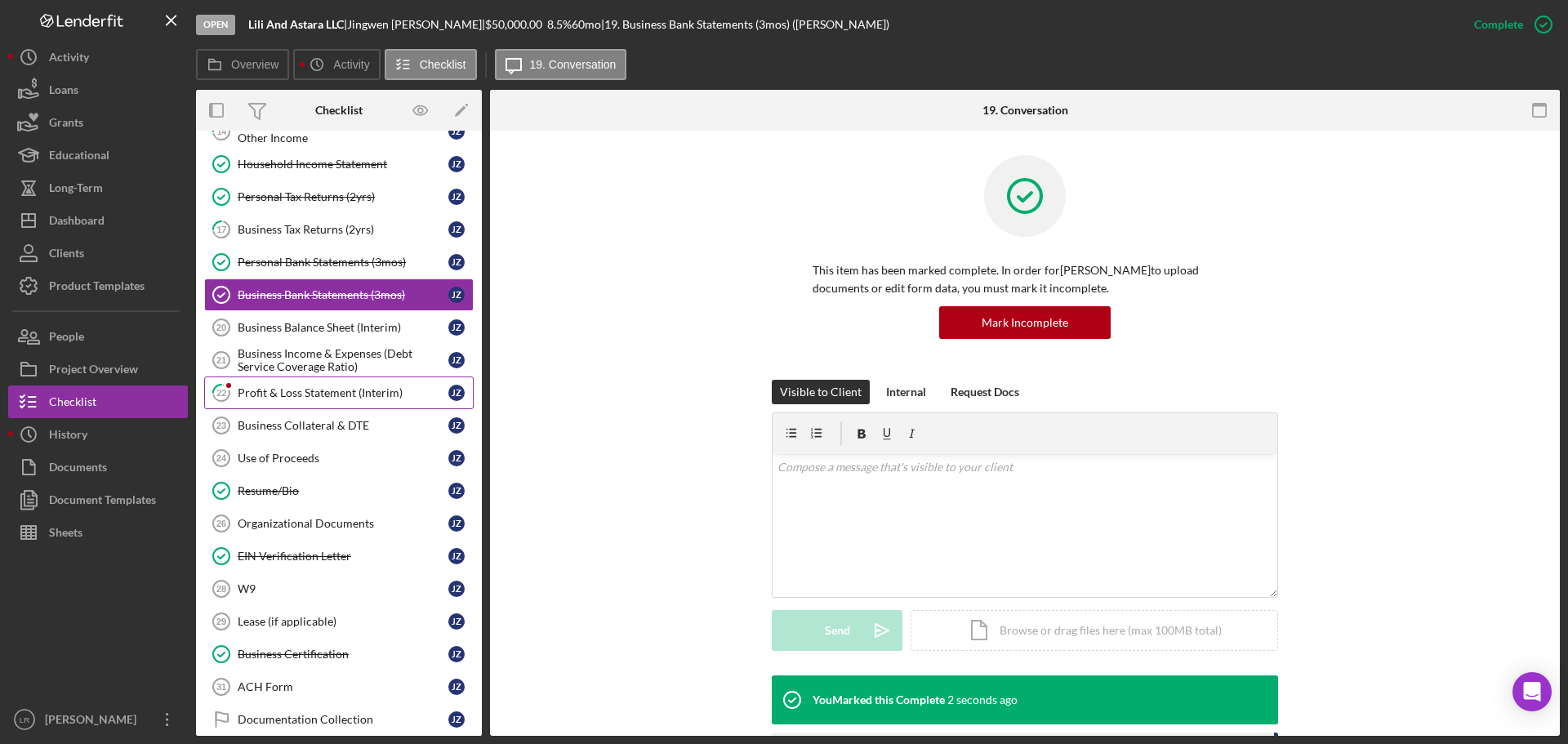
click at [299, 324] on div "Profit & Loss Statement (Interim)" at bounding box center [342, 392] width 210 height 13
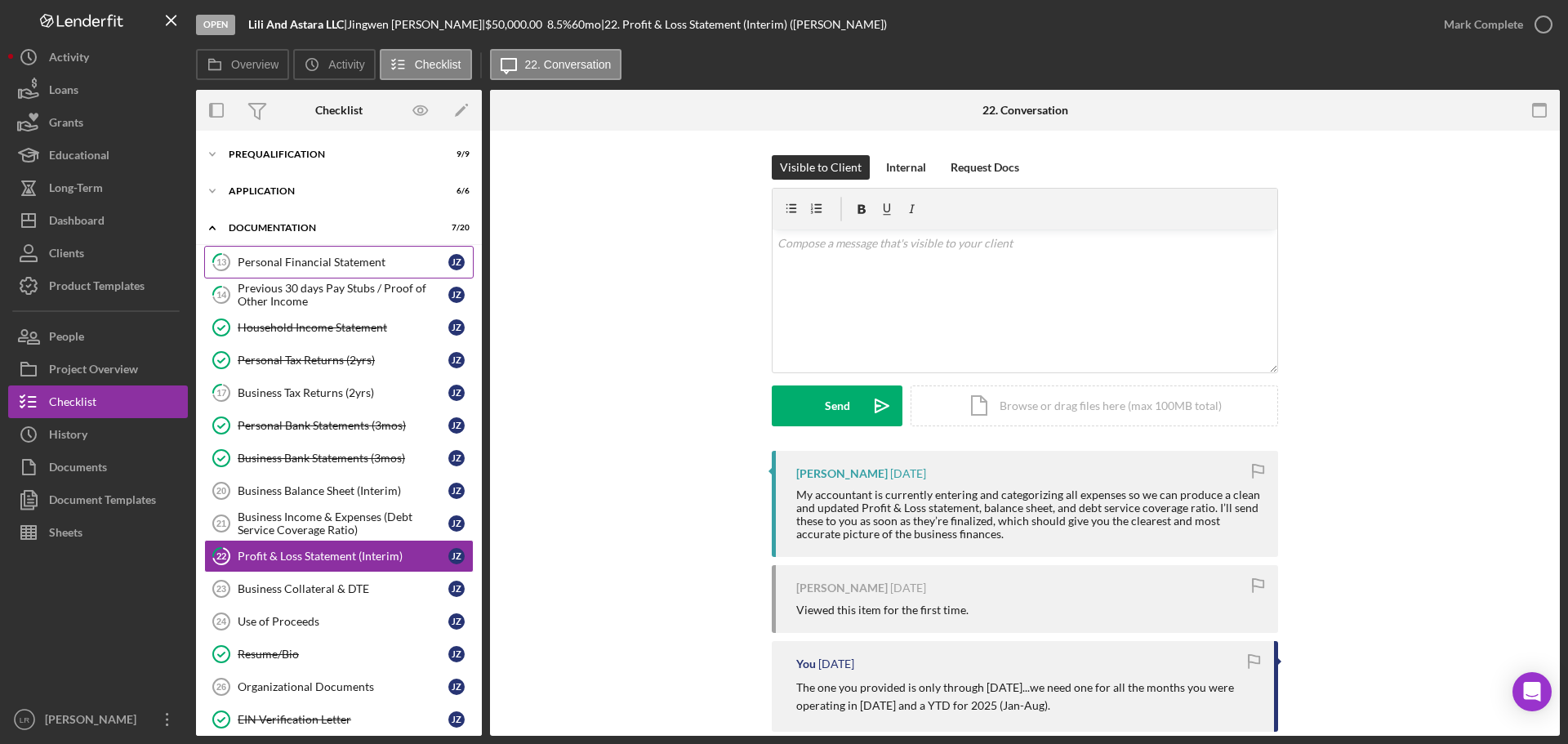
click at [358, 269] on div "Personal Financial Statement" at bounding box center [342, 262] width 210 height 13
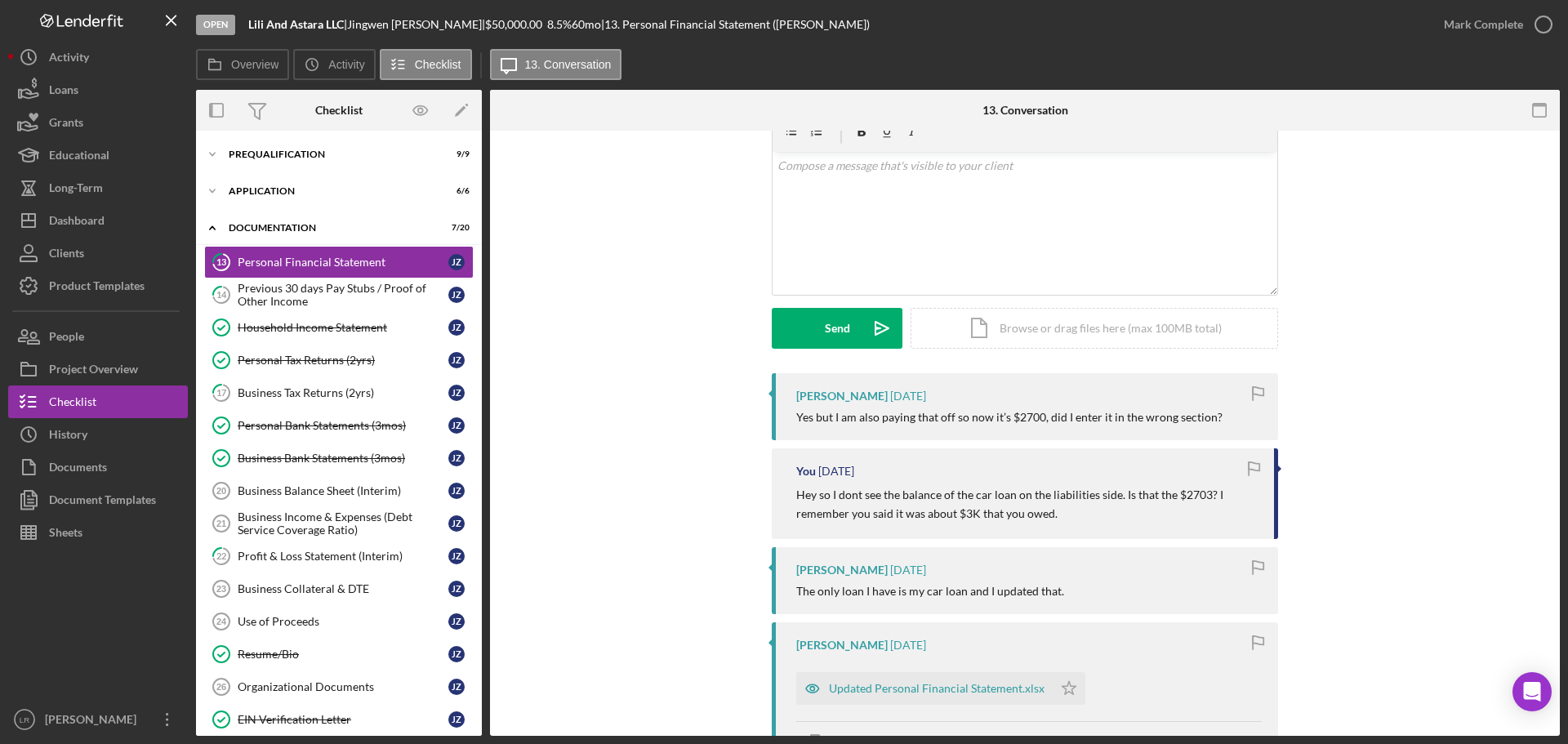
scroll to position [245, 0]
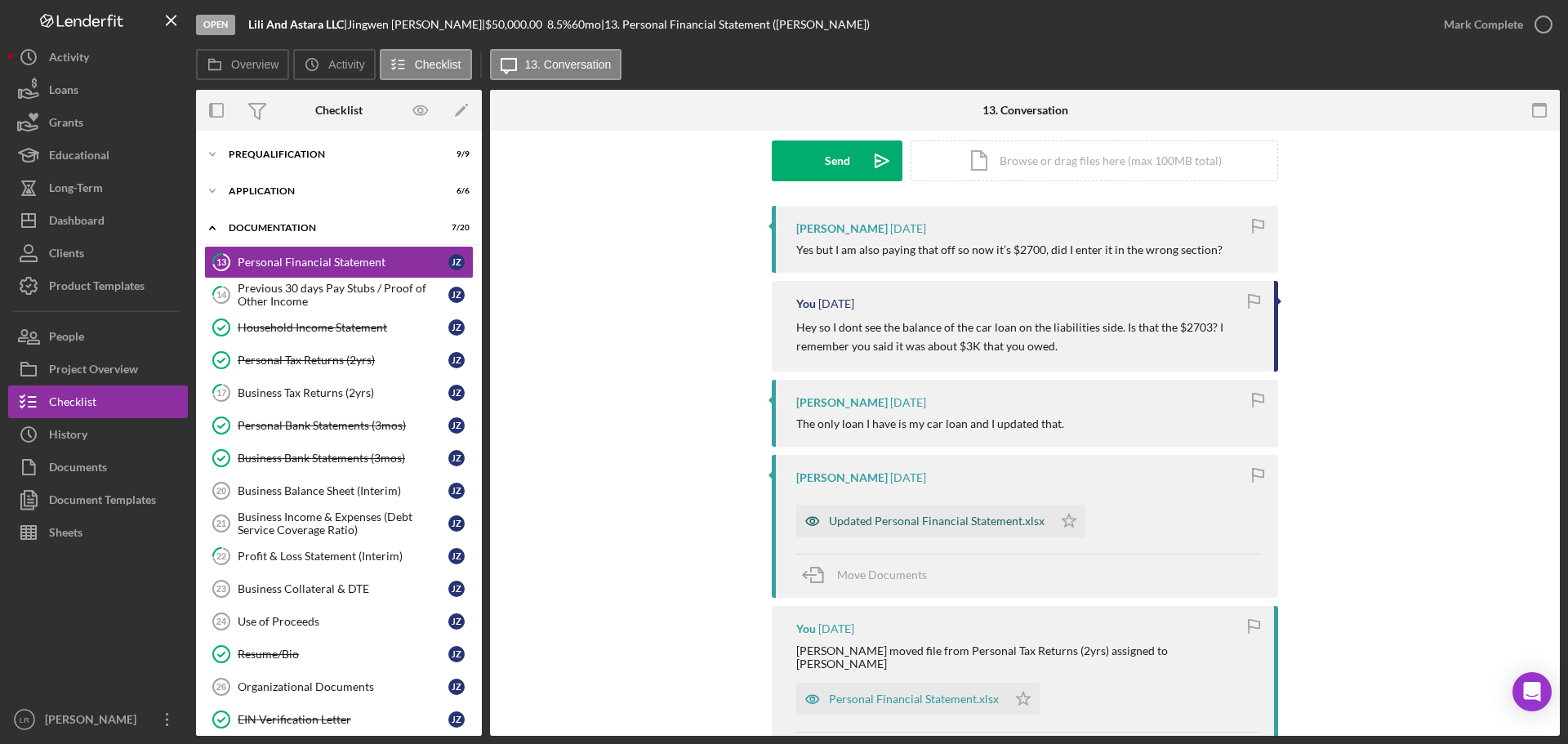
click at [779, 324] on div "Updated Personal Financial Statement.xlsx" at bounding box center [936, 520] width 215 height 13
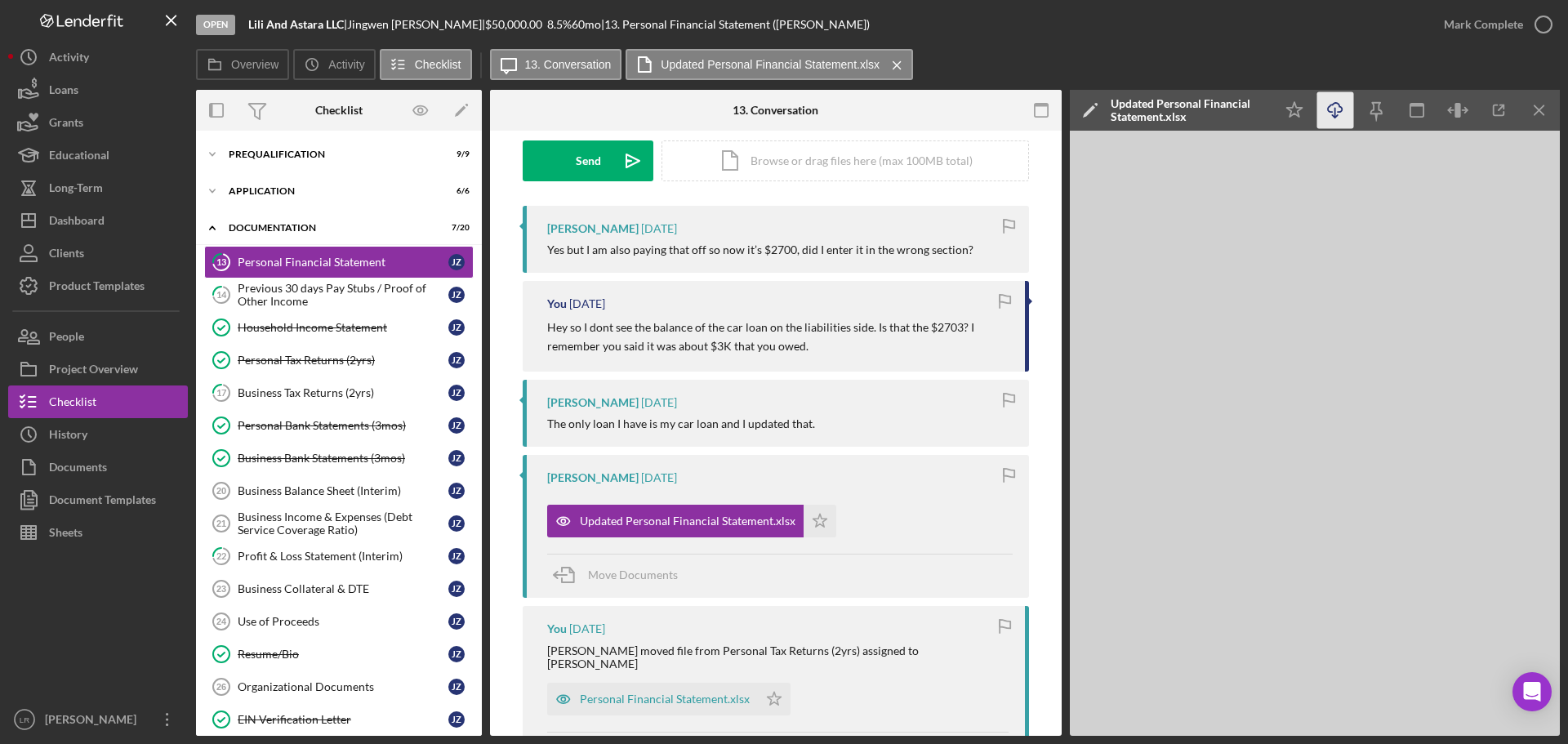
click at [779, 108] on icon "Icon/Download" at bounding box center [1335, 111] width 37 height 37
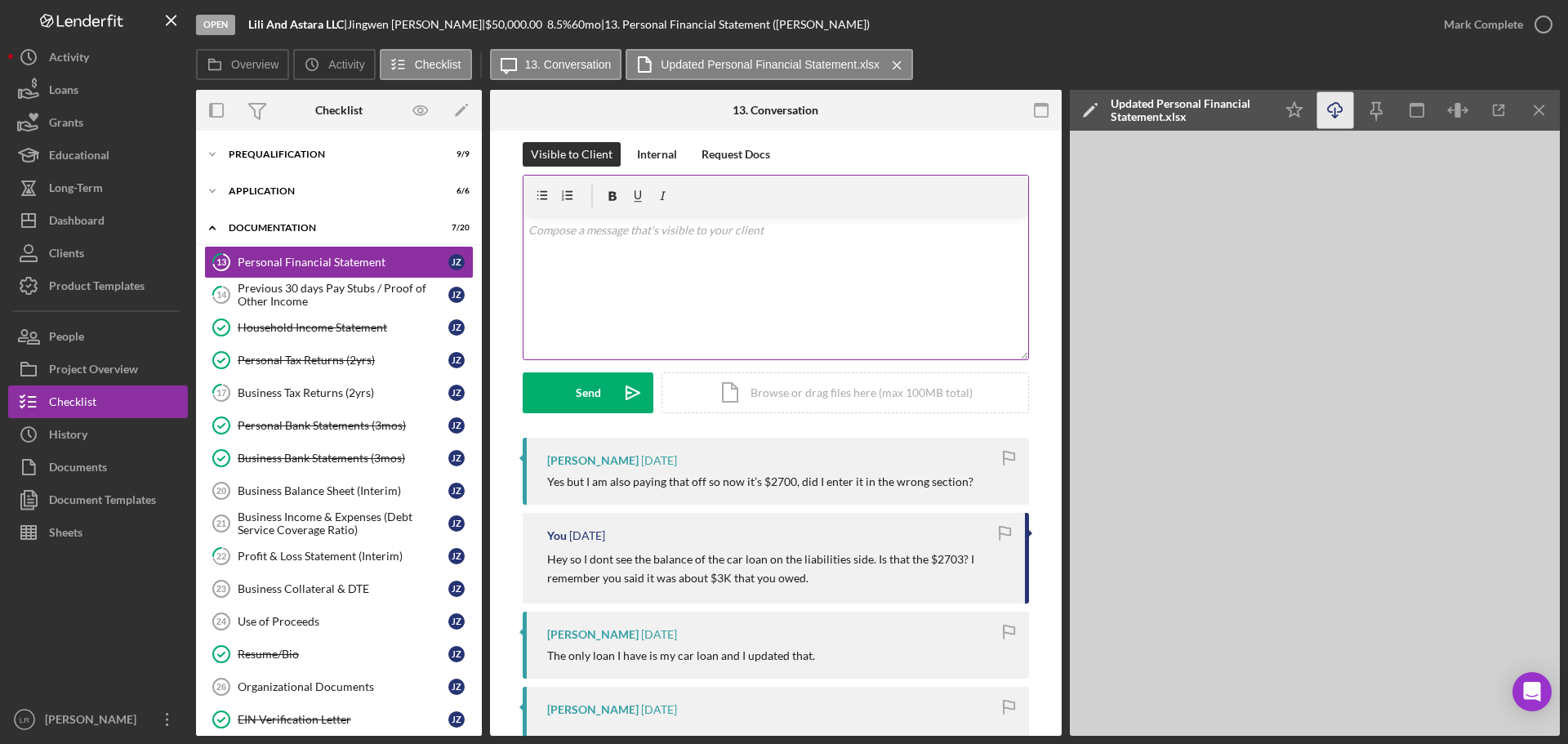
scroll to position [0, 0]
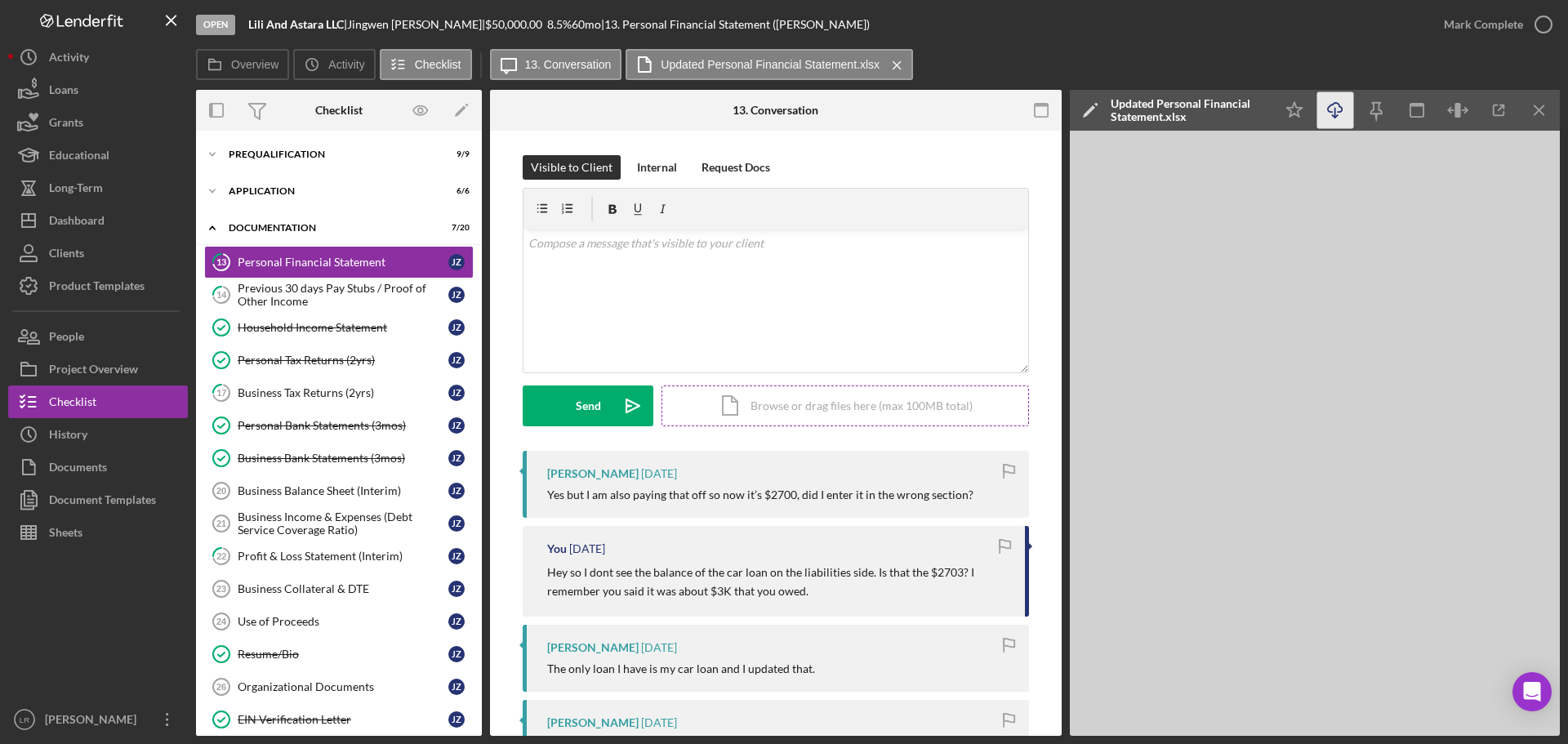
click at [766, 324] on div "Icon/Document Browse or drag files here (max 100MB total) Tap to choose files o…" at bounding box center [845, 406] width 367 height 41
click at [596, 324] on div "Upload" at bounding box center [588, 406] width 37 height 41
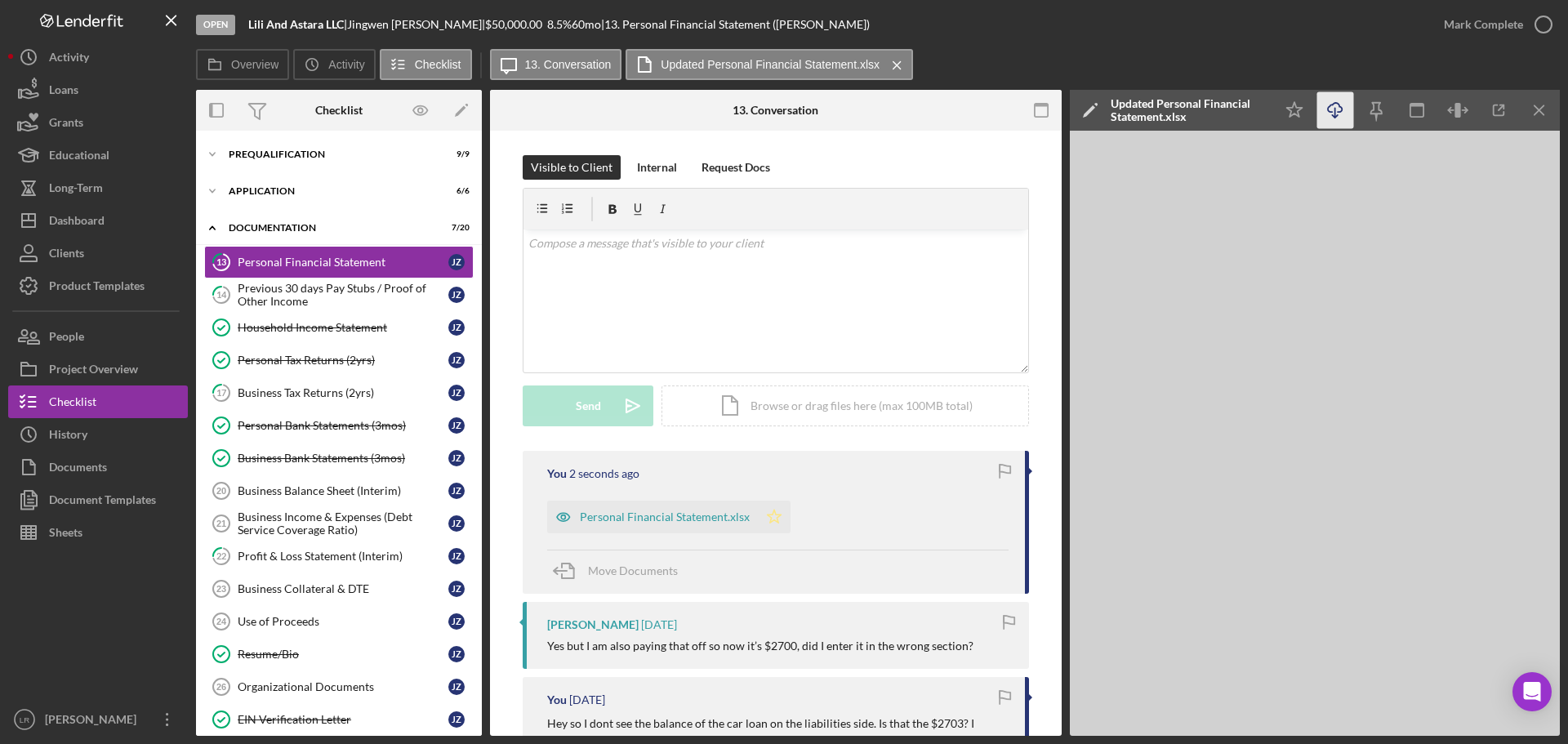
click at [774, 324] on polygon "button" at bounding box center [774, 516] width 14 height 13
click at [779, 25] on div "Mark Complete" at bounding box center [1483, 25] width 79 height 33
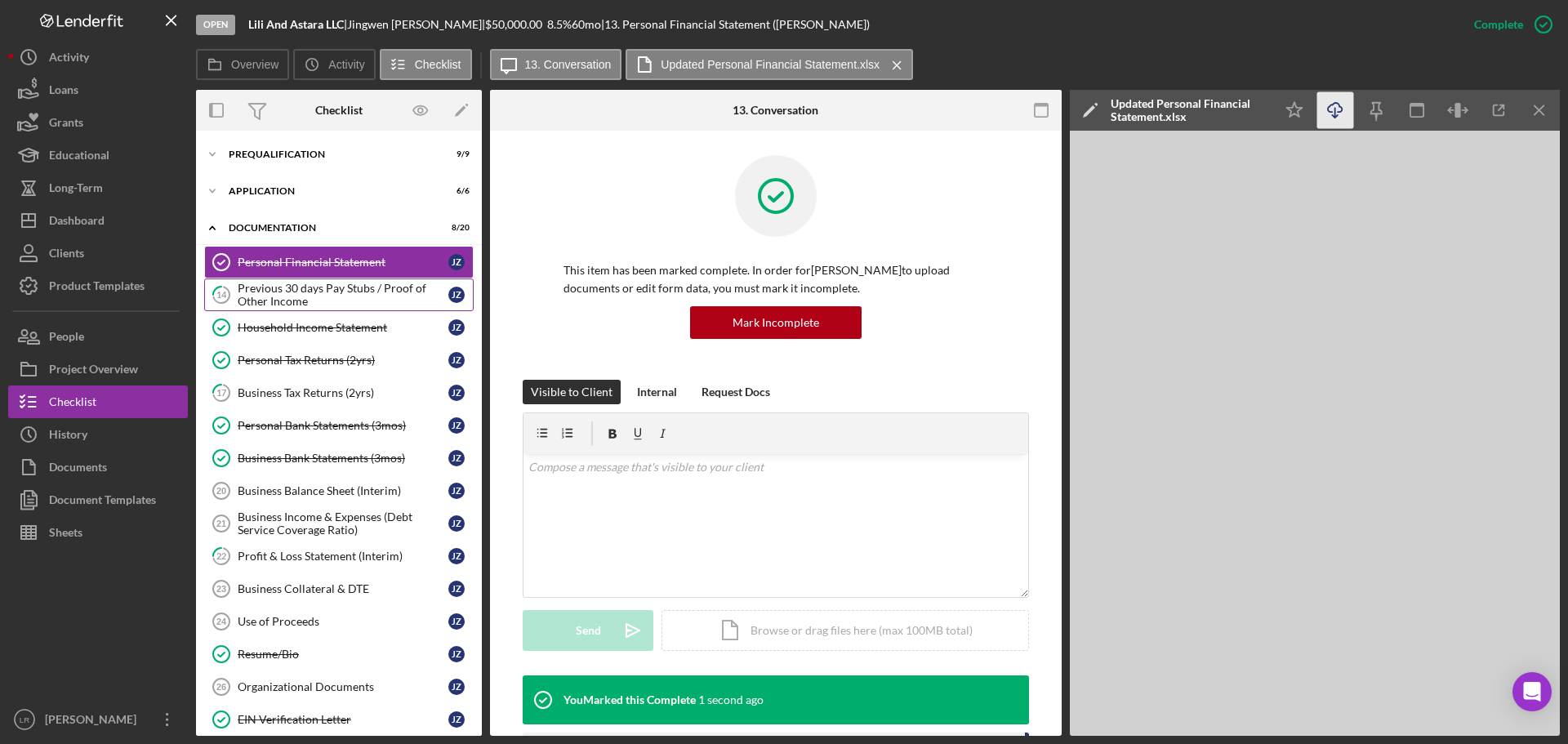
click at [301, 287] on div "Previous 30 days Pay Stubs / Proof of Other Income" at bounding box center [342, 294] width 210 height 26
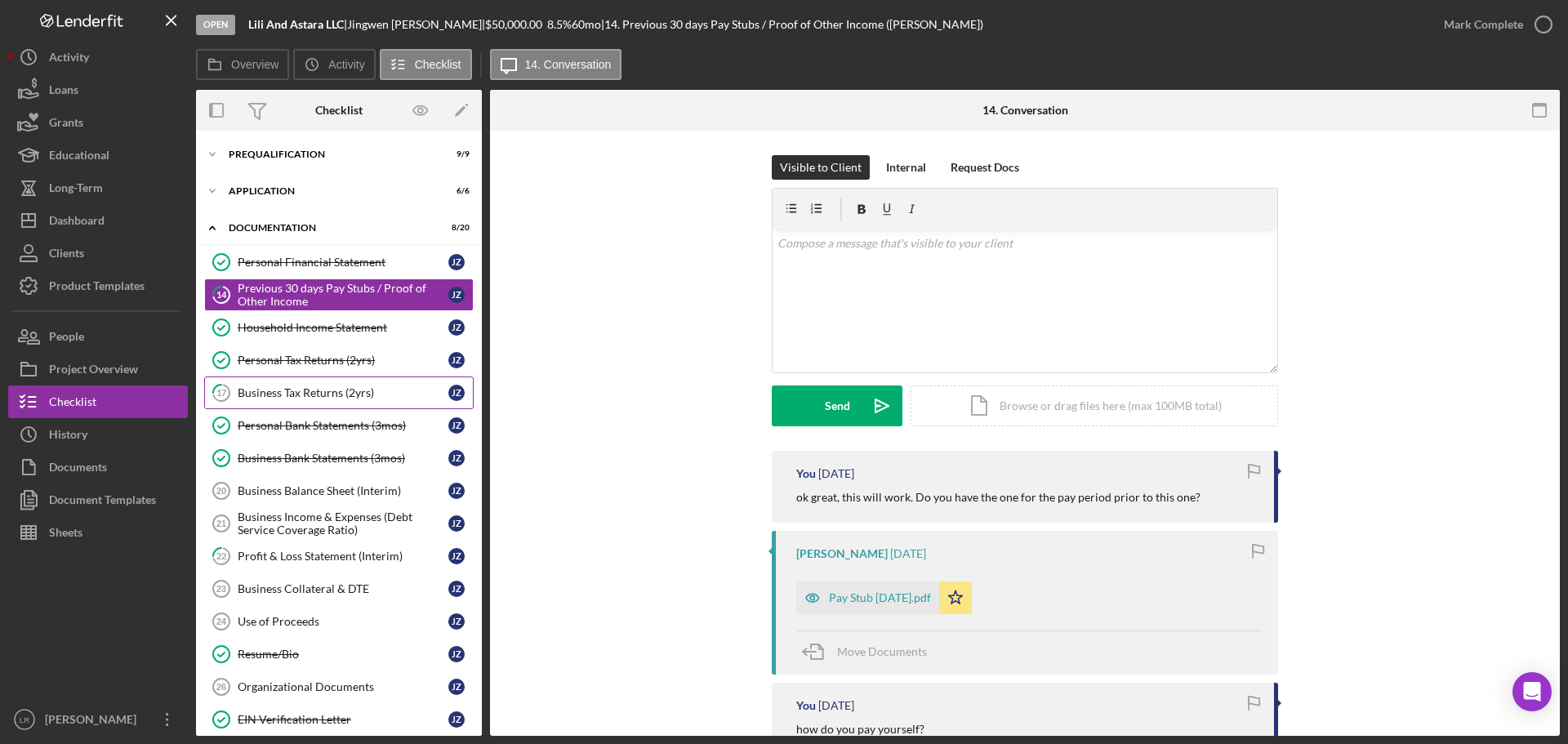
click at [300, 324] on div "Business Tax Returns (2yrs)" at bounding box center [342, 392] width 210 height 13
